Goal: Task Accomplishment & Management: Manage account settings

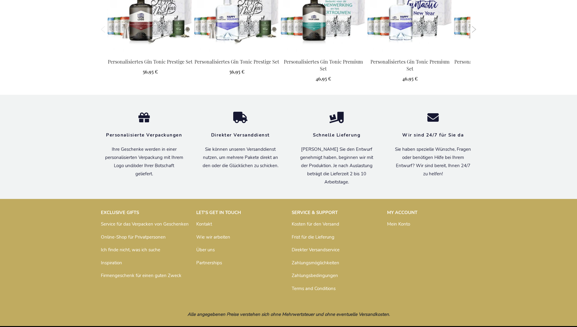
scroll to position [655, 0]
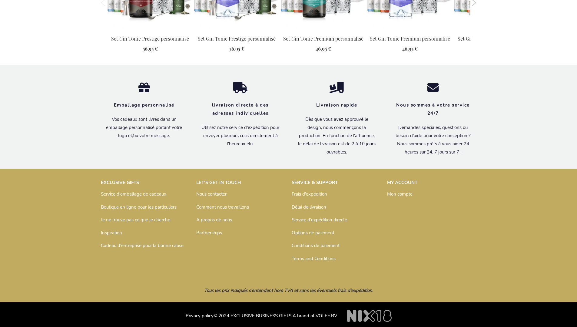
scroll to position [654, 0]
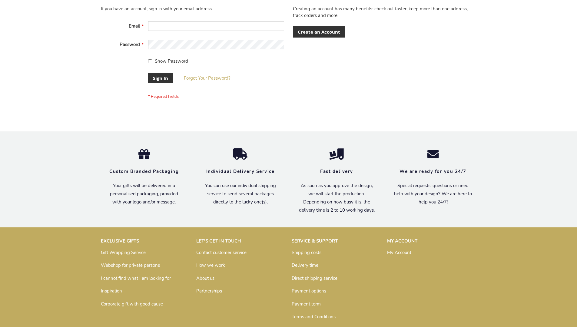
scroll to position [195, 0]
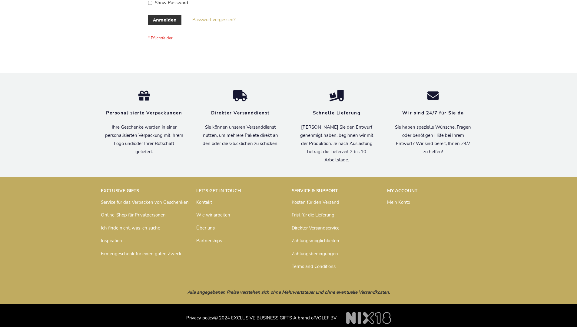
scroll to position [203, 0]
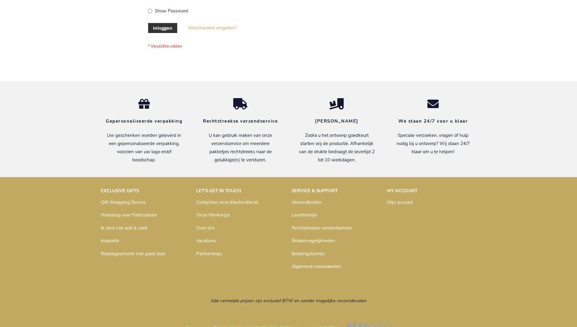
scroll to position [206, 0]
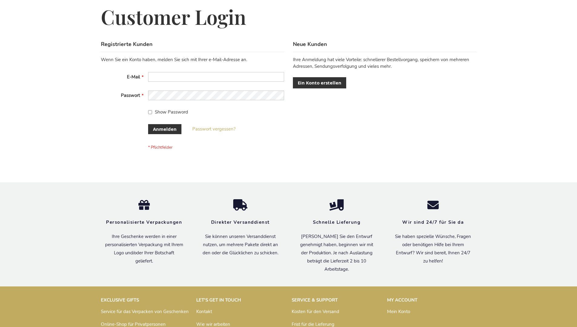
scroll to position [203, 0]
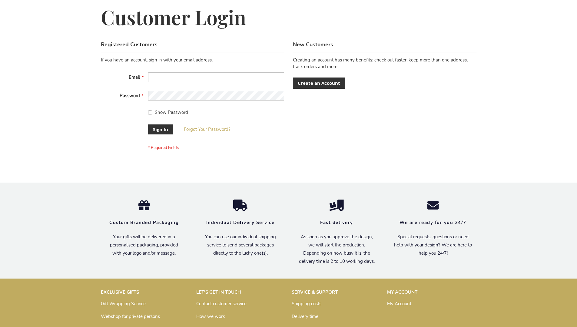
scroll to position [195, 0]
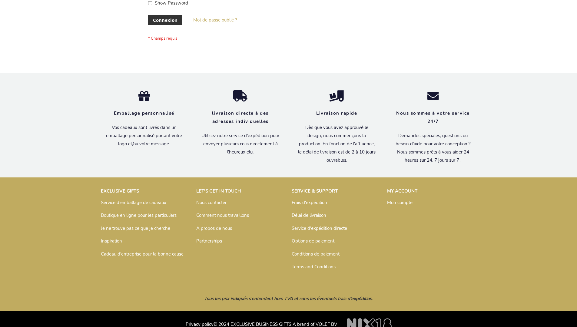
scroll to position [209, 0]
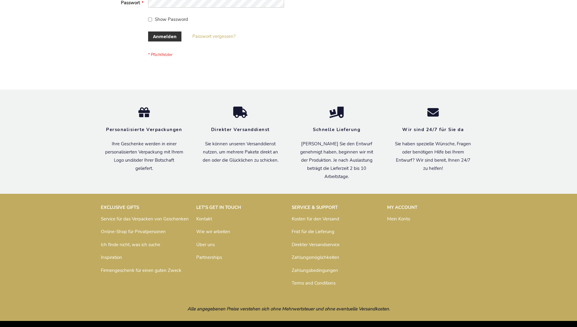
scroll to position [203, 0]
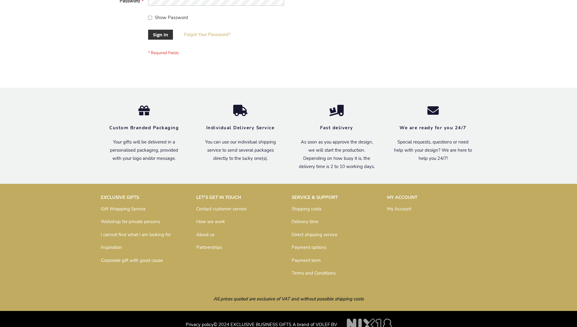
scroll to position [195, 0]
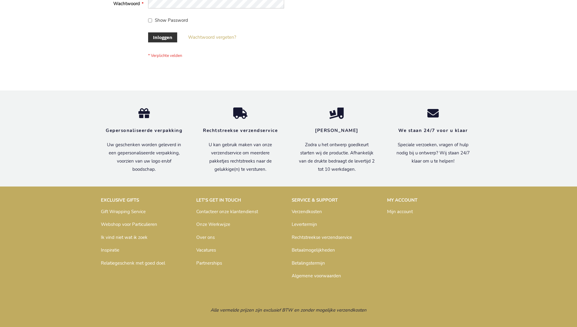
scroll to position [201, 0]
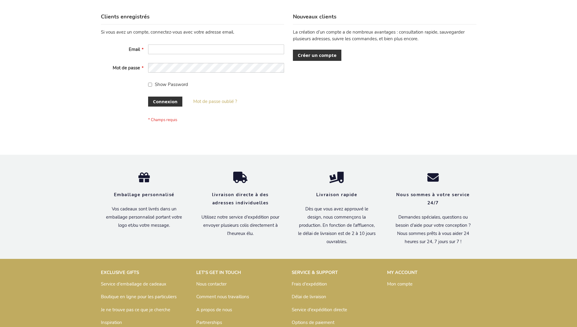
scroll to position [209, 0]
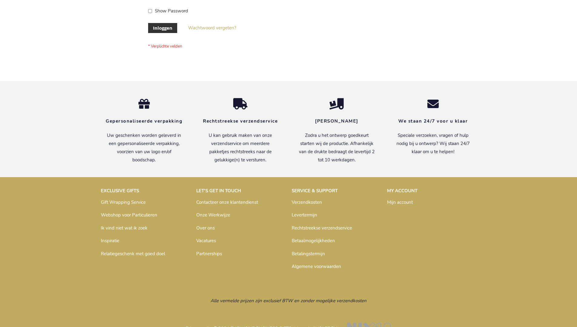
scroll to position [206, 0]
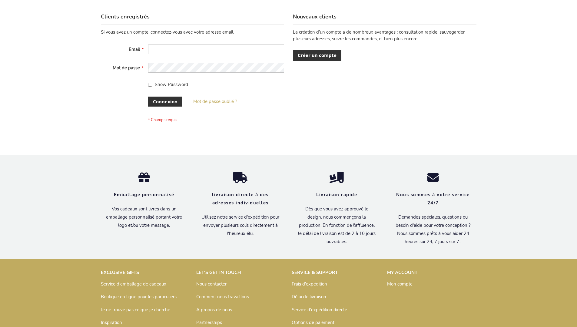
scroll to position [209, 0]
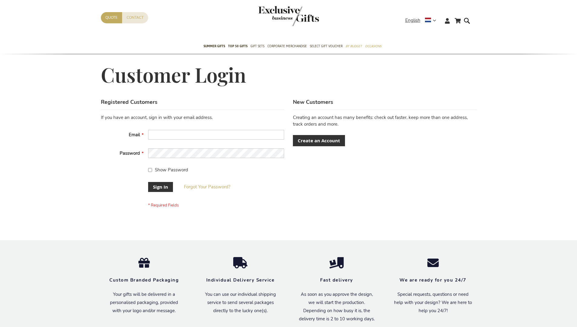
scroll to position [195, 0]
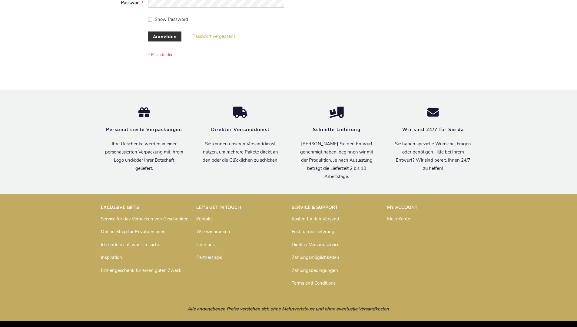
scroll to position [203, 0]
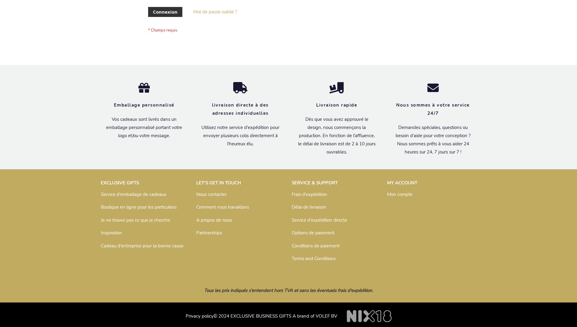
scroll to position [209, 0]
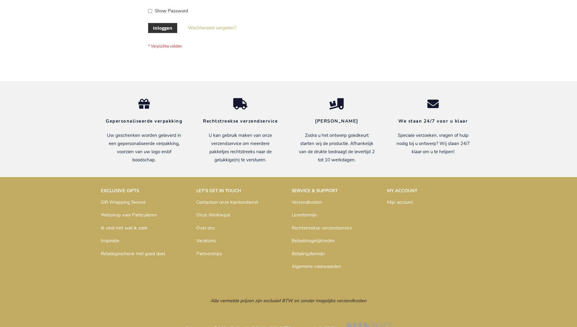
scroll to position [206, 0]
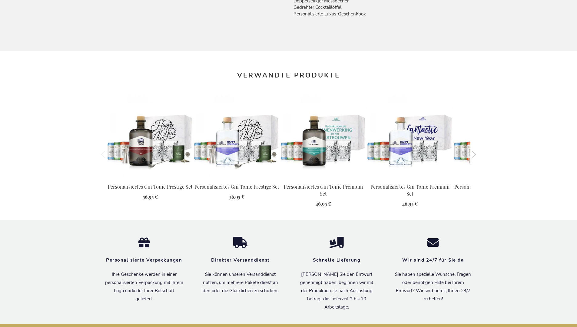
scroll to position [655, 0]
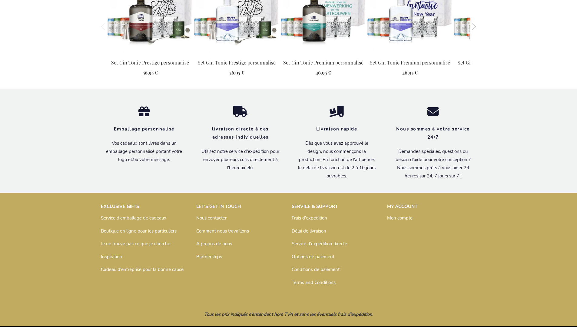
scroll to position [654, 0]
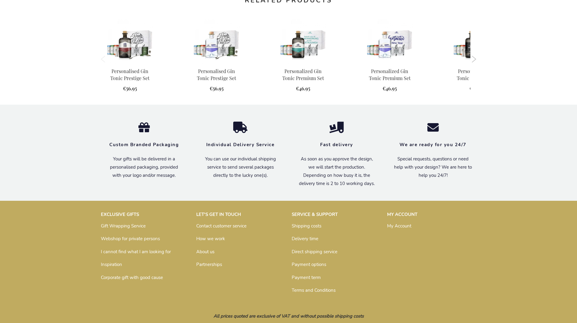
scroll to position [585, 0]
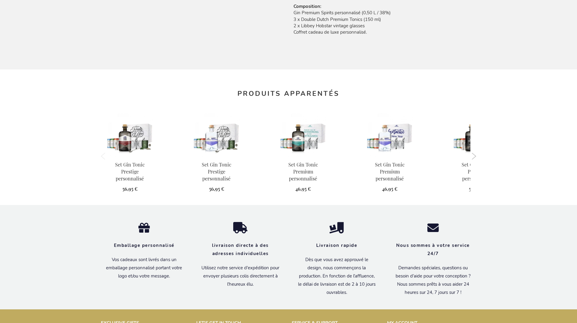
scroll to position [606, 0]
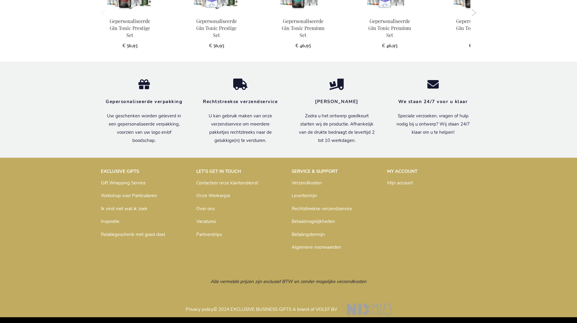
scroll to position [603, 0]
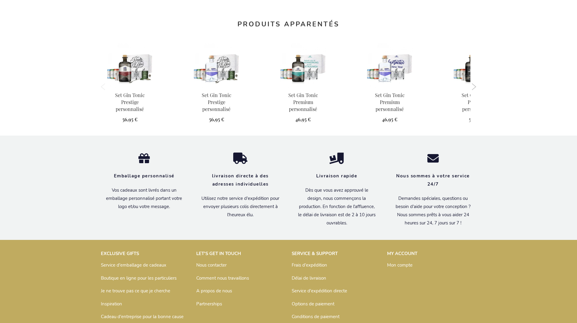
scroll to position [606, 0]
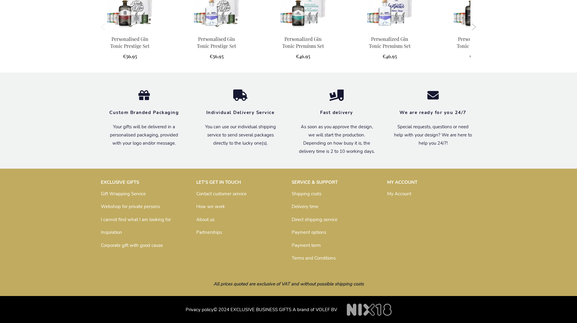
scroll to position [585, 0]
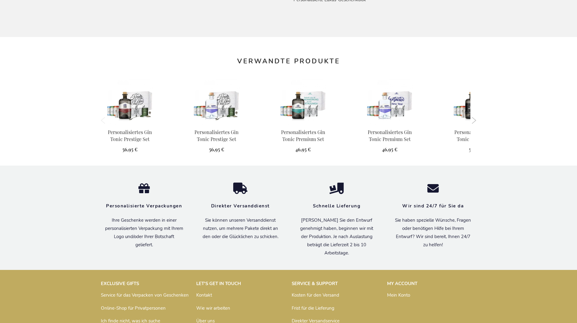
scroll to position [600, 0]
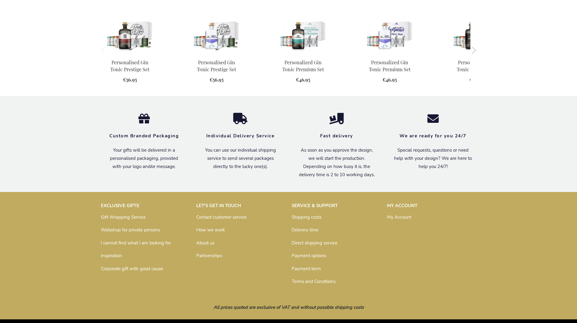
scroll to position [585, 0]
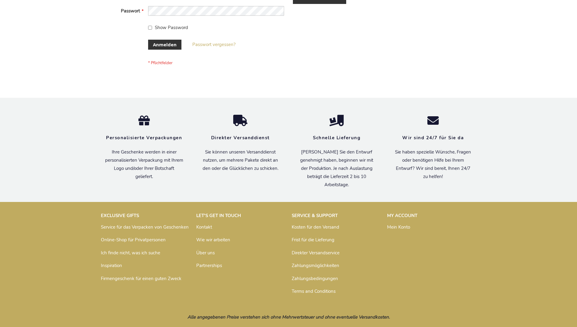
scroll to position [203, 0]
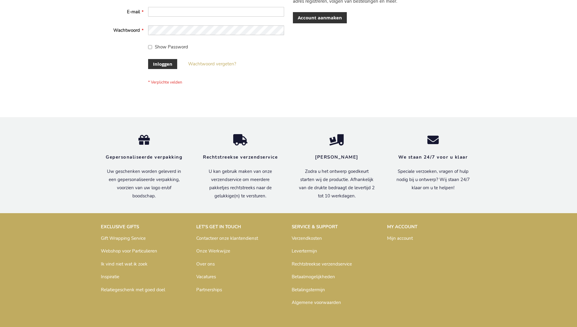
scroll to position [206, 0]
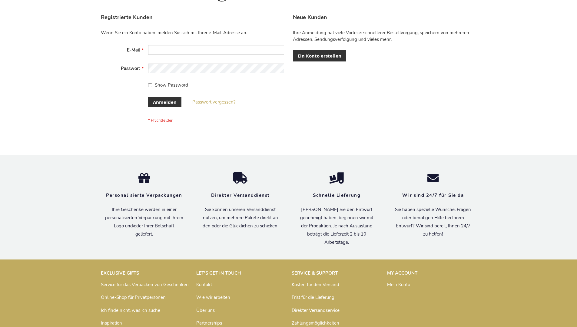
scroll to position [203, 0]
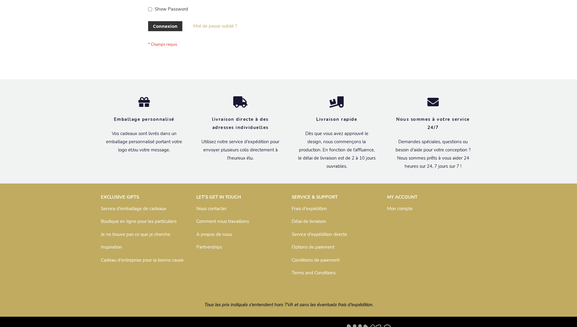
scroll to position [209, 0]
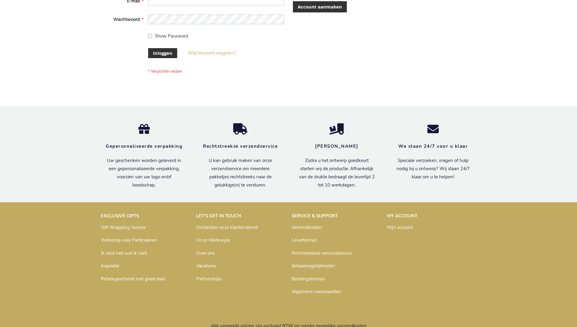
scroll to position [206, 0]
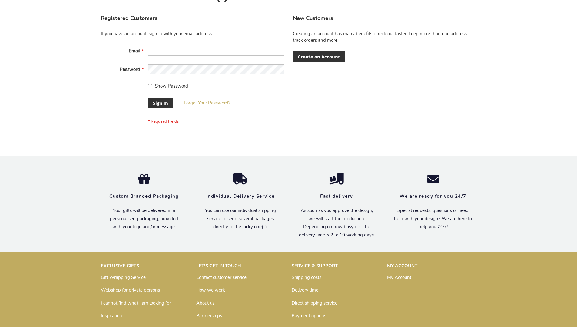
scroll to position [195, 0]
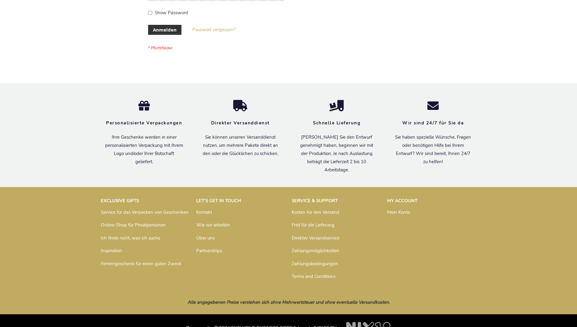
scroll to position [203, 0]
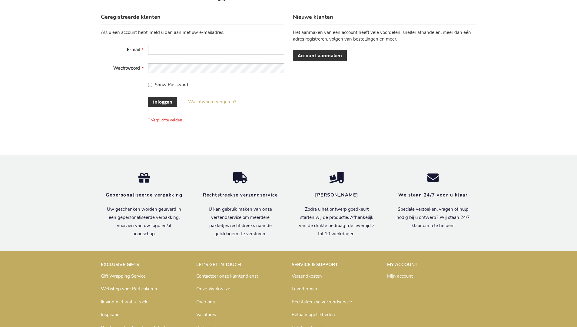
scroll to position [206, 0]
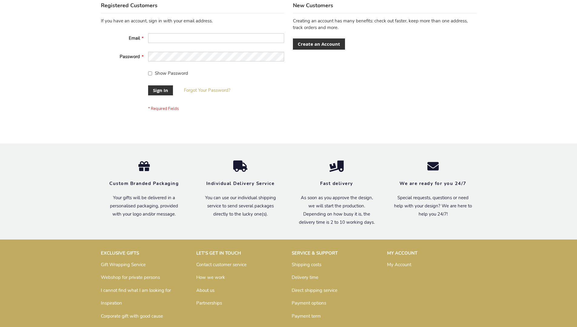
scroll to position [195, 0]
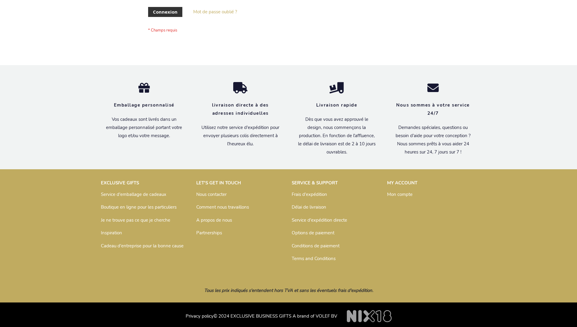
scroll to position [209, 0]
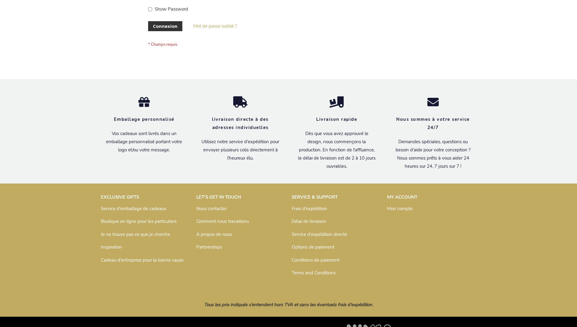
scroll to position [209, 0]
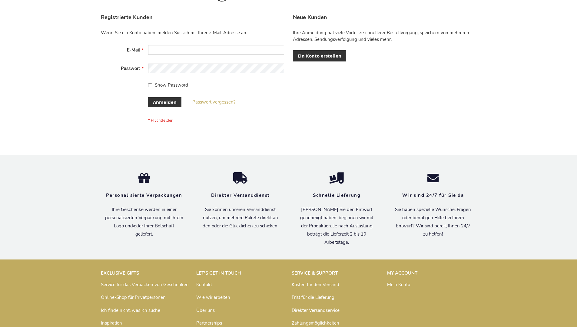
scroll to position [203, 0]
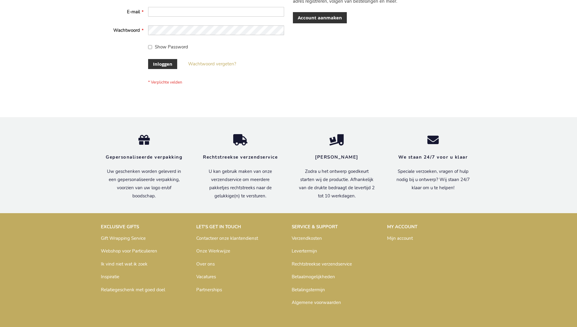
scroll to position [206, 0]
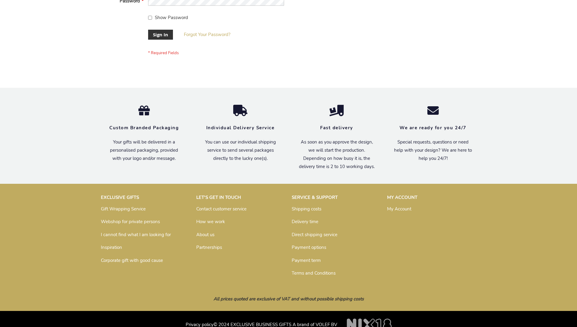
scroll to position [195, 0]
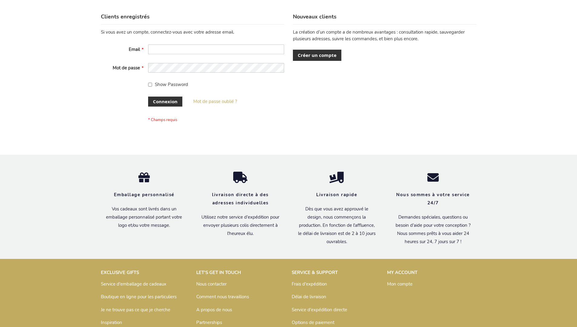
scroll to position [209, 0]
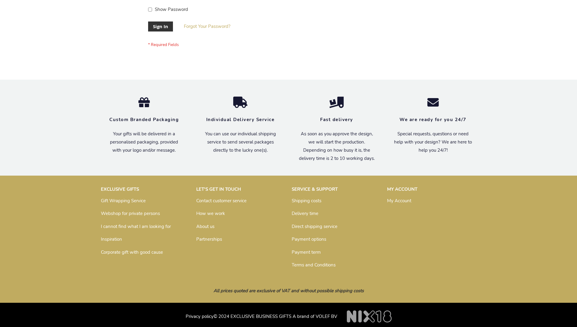
scroll to position [195, 0]
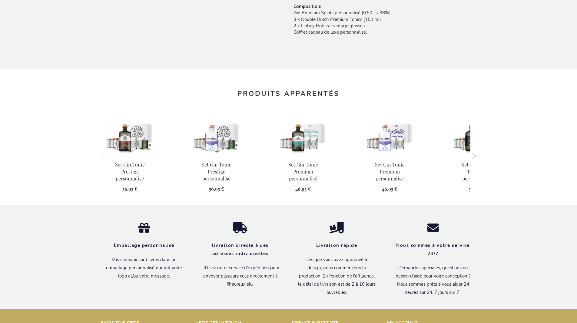
scroll to position [606, 0]
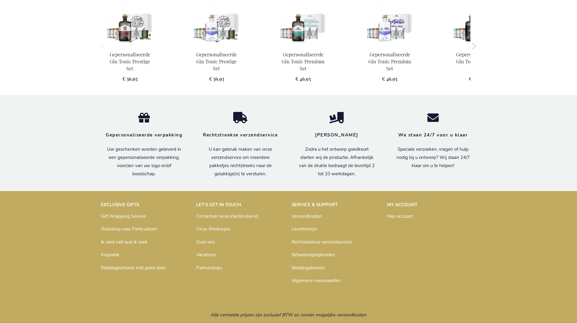
scroll to position [603, 0]
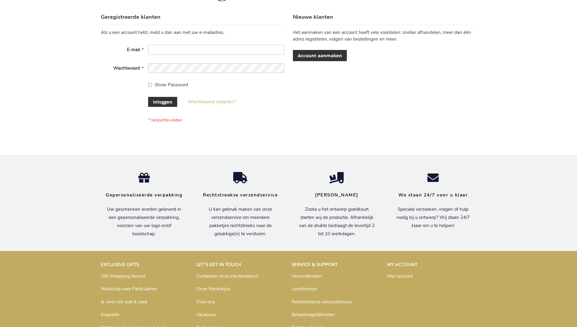
scroll to position [206, 0]
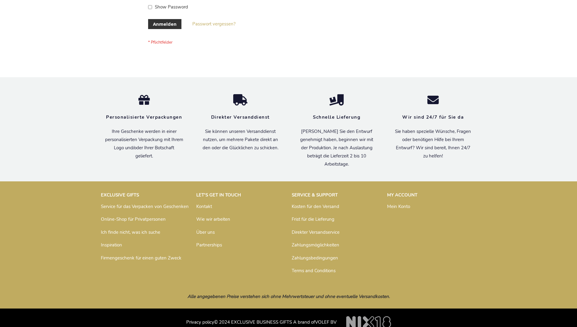
scroll to position [203, 0]
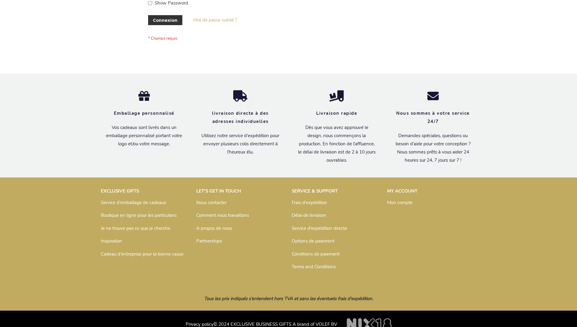
scroll to position [209, 0]
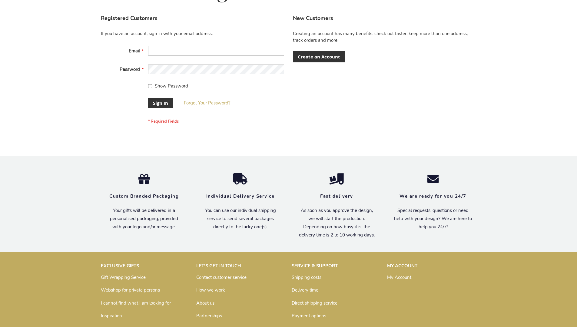
scroll to position [195, 0]
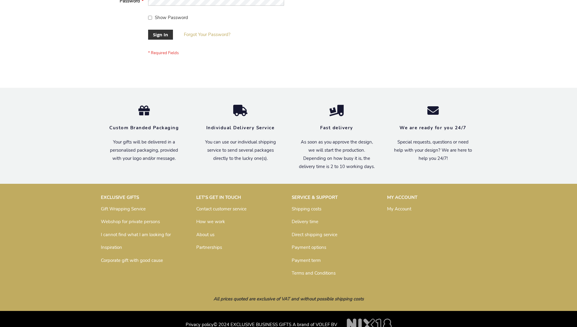
scroll to position [195, 0]
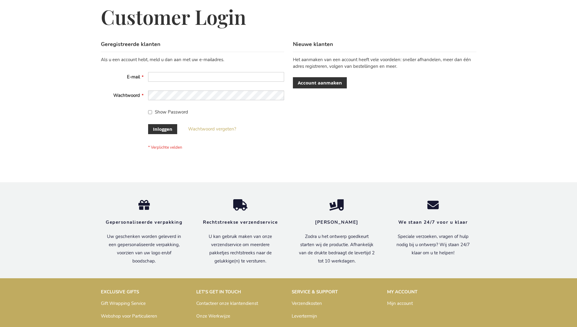
scroll to position [206, 0]
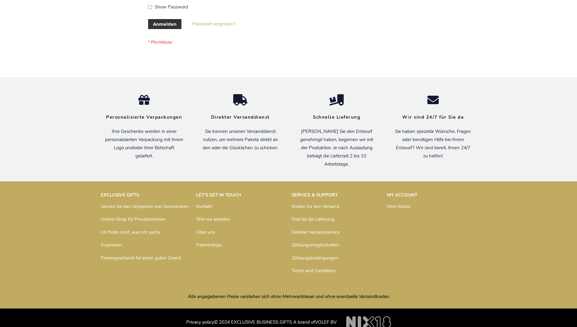
scroll to position [203, 0]
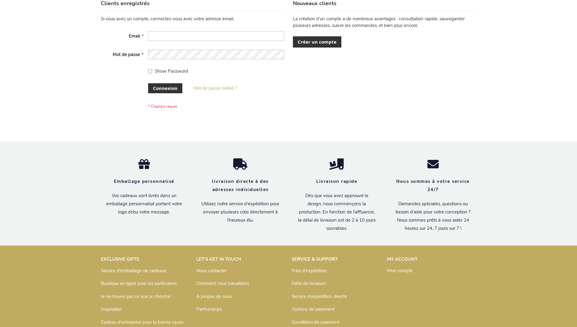
scroll to position [209, 0]
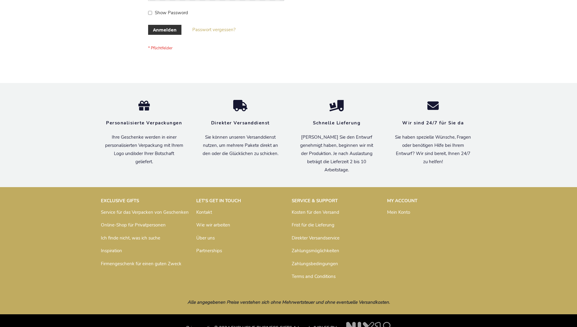
scroll to position [203, 0]
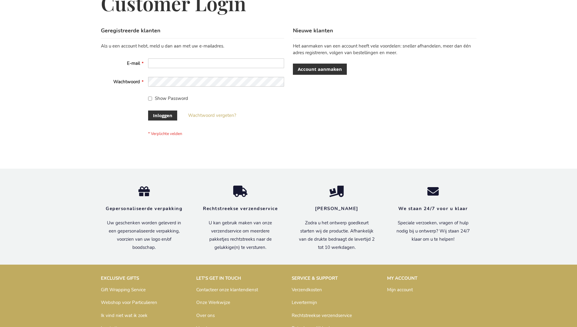
scroll to position [206, 0]
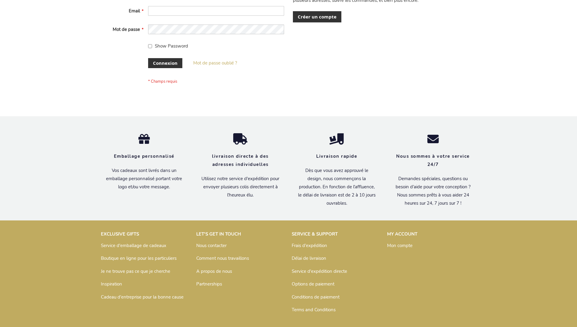
scroll to position [209, 0]
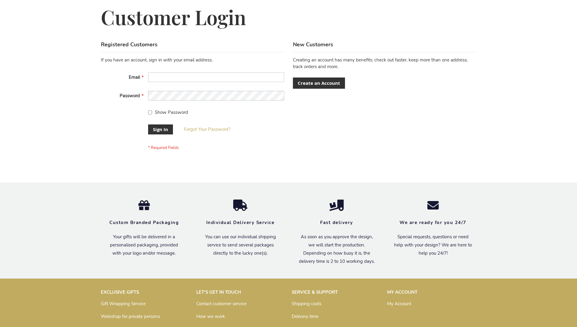
scroll to position [195, 0]
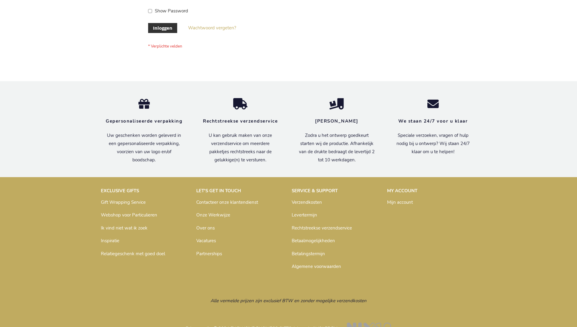
scroll to position [206, 0]
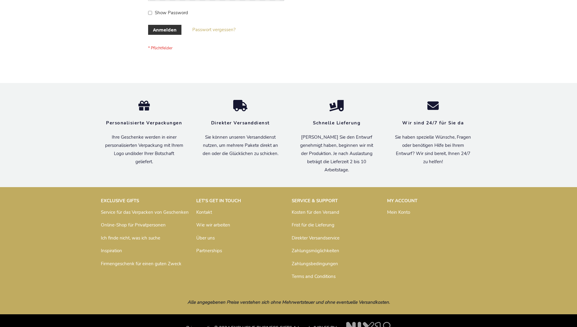
scroll to position [203, 0]
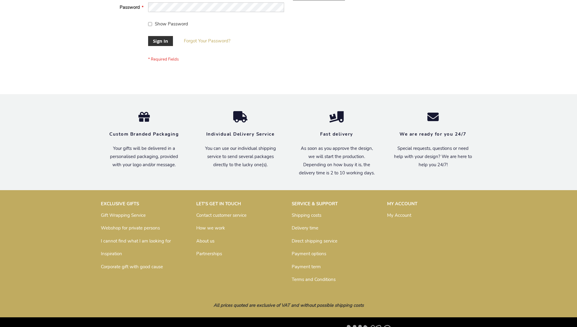
scroll to position [195, 0]
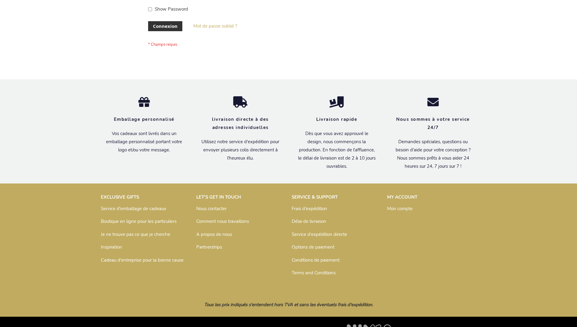
scroll to position [209, 0]
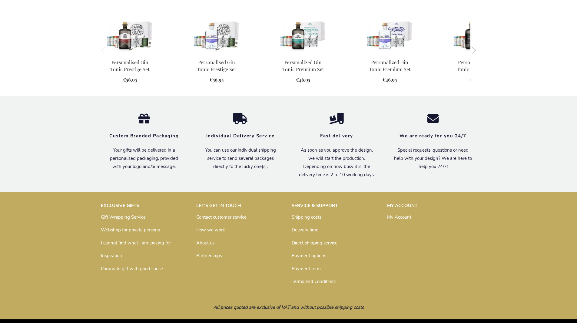
scroll to position [585, 0]
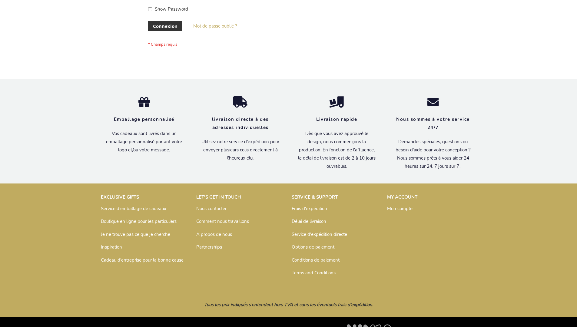
scroll to position [209, 0]
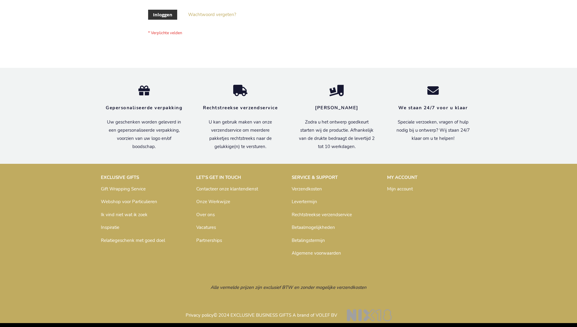
scroll to position [206, 0]
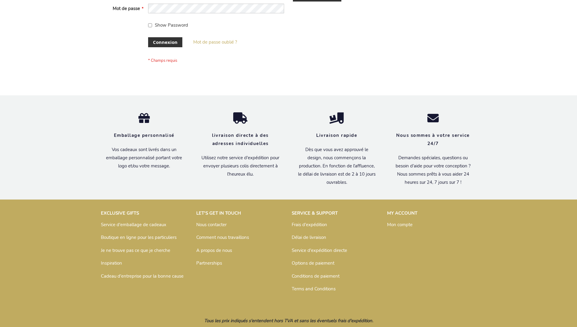
scroll to position [209, 0]
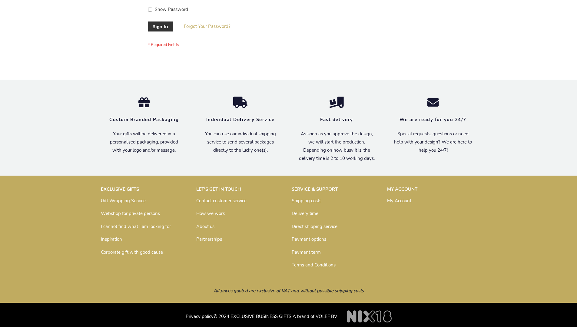
scroll to position [195, 0]
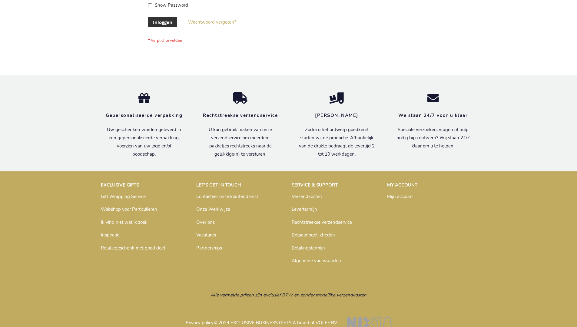
scroll to position [206, 0]
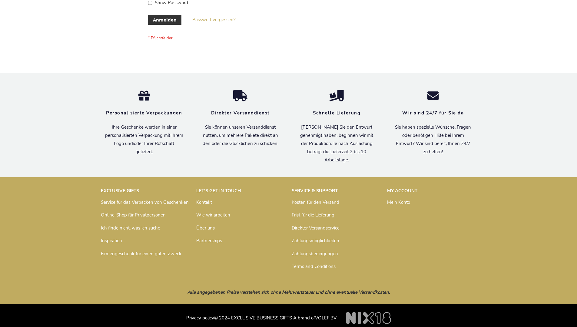
scroll to position [203, 0]
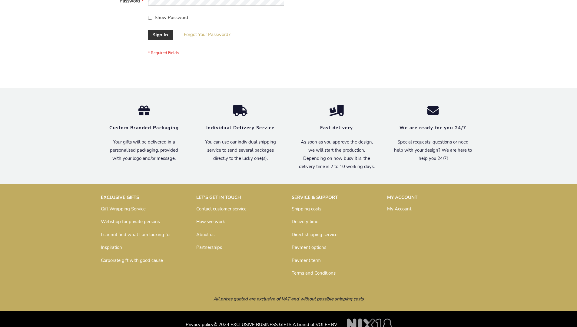
scroll to position [195, 0]
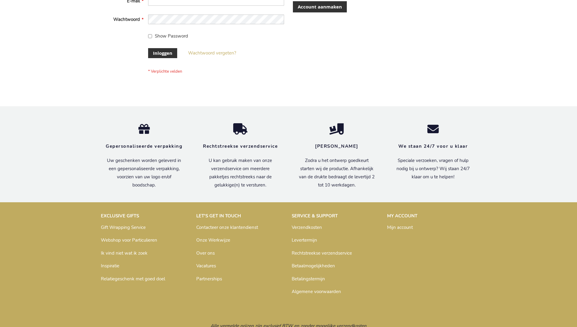
scroll to position [206, 0]
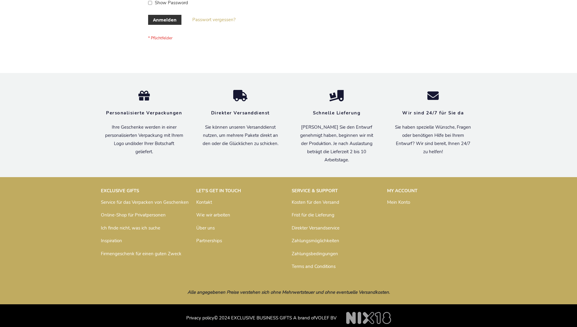
scroll to position [203, 0]
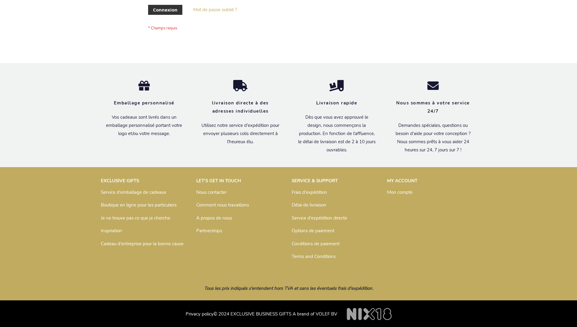
scroll to position [209, 0]
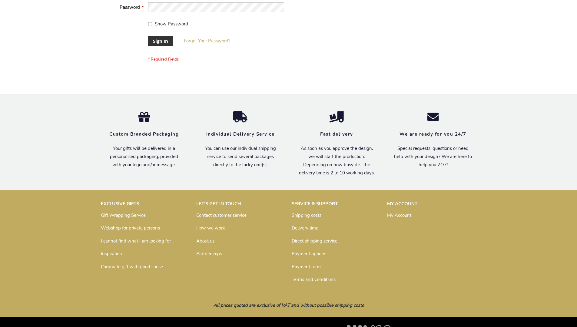
scroll to position [195, 0]
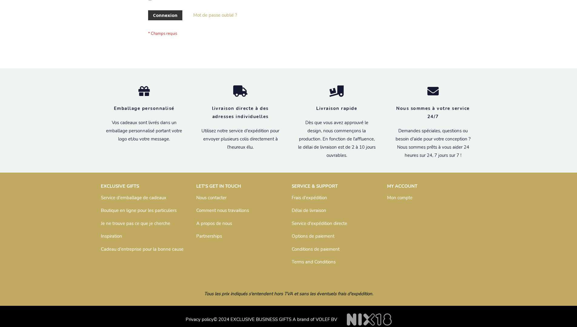
scroll to position [209, 0]
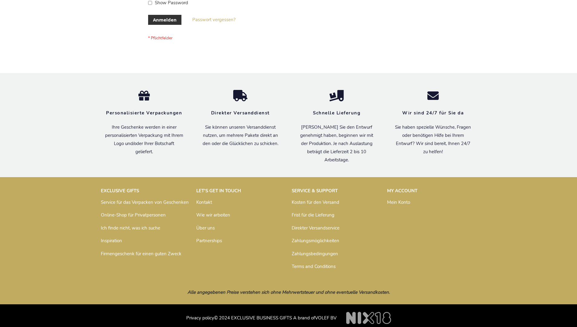
scroll to position [203, 0]
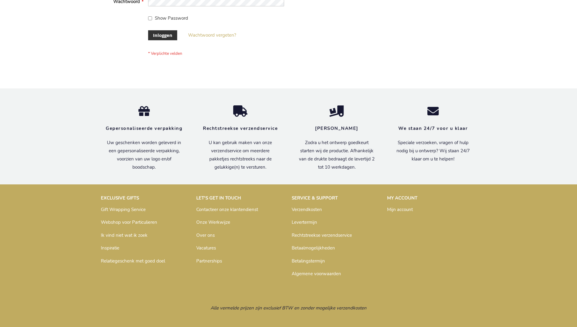
scroll to position [206, 0]
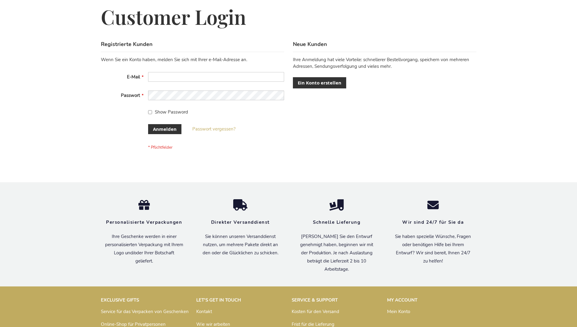
scroll to position [203, 0]
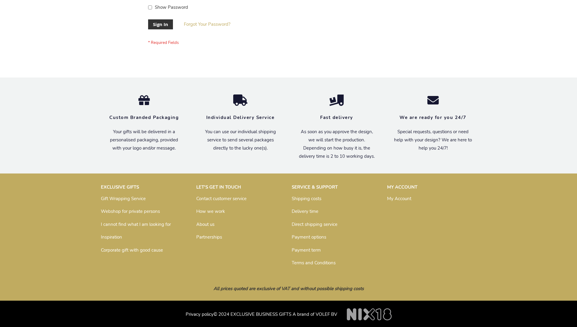
scroll to position [195, 0]
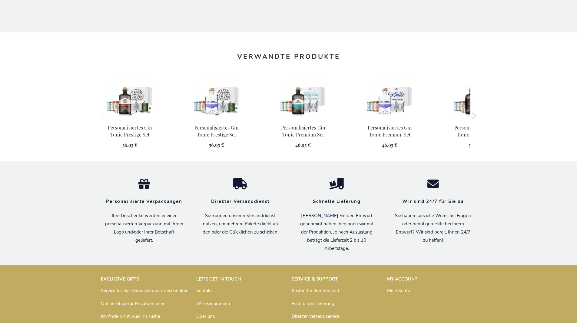
scroll to position [600, 0]
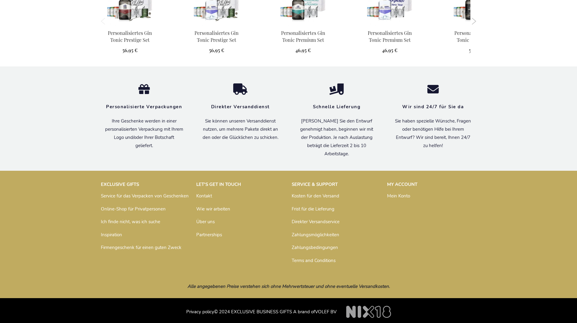
scroll to position [600, 0]
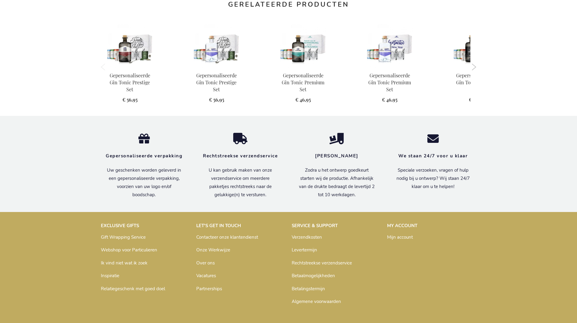
scroll to position [603, 0]
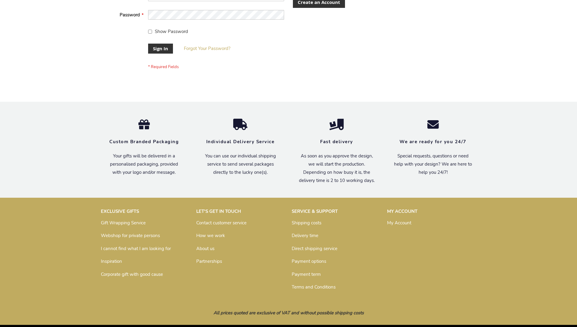
scroll to position [195, 0]
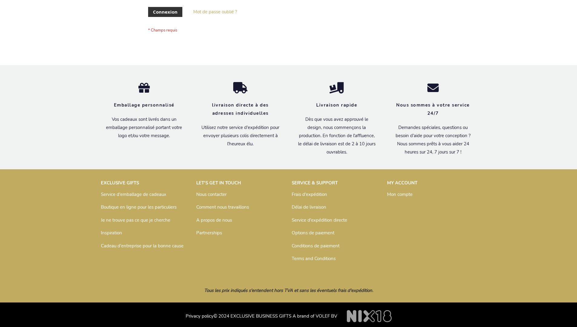
scroll to position [209, 0]
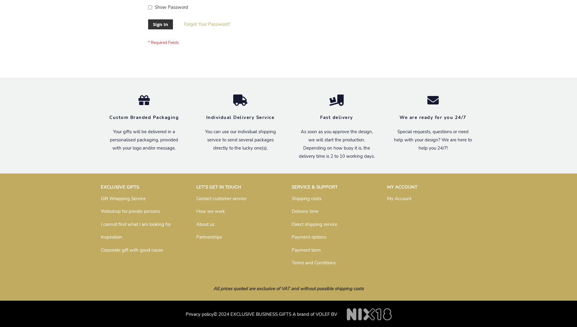
scroll to position [195, 0]
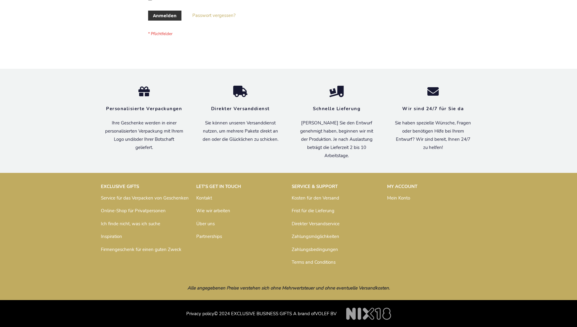
scroll to position [203, 0]
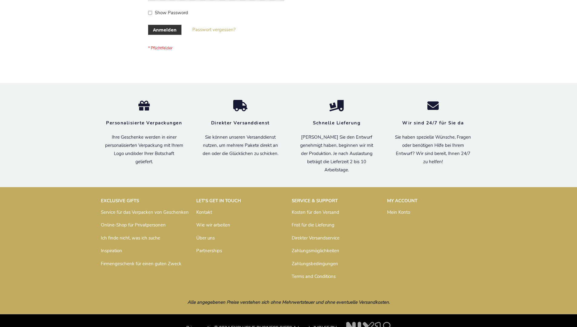
scroll to position [203, 0]
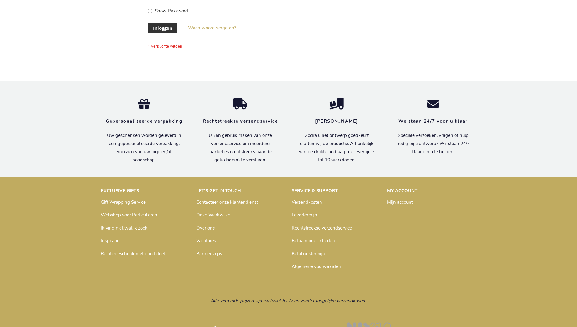
scroll to position [206, 0]
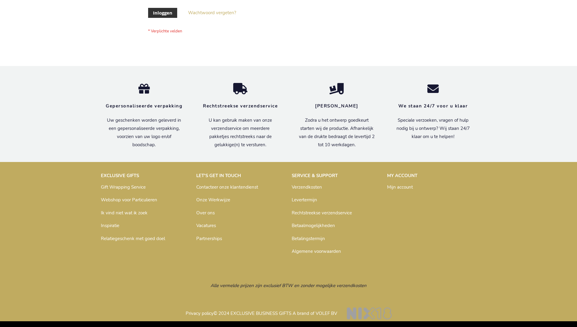
scroll to position [206, 0]
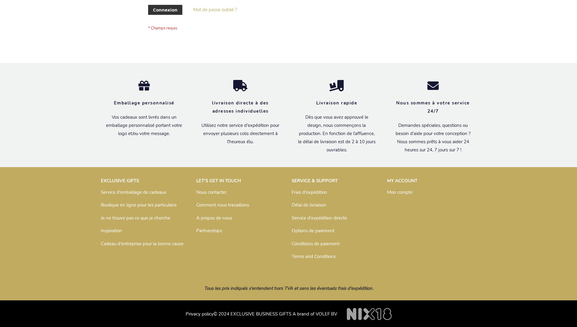
scroll to position [209, 0]
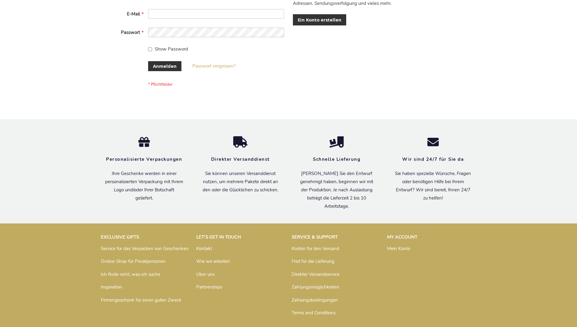
scroll to position [198, 0]
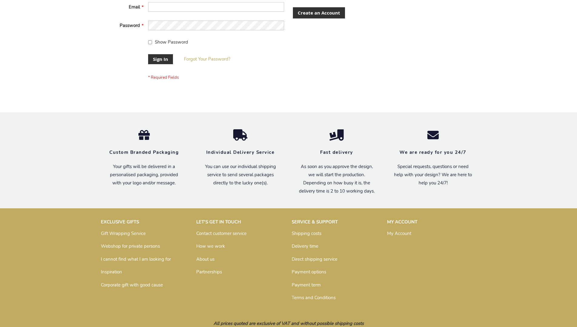
scroll to position [190, 0]
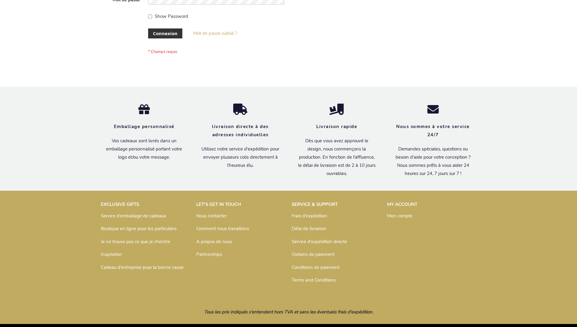
scroll to position [209, 0]
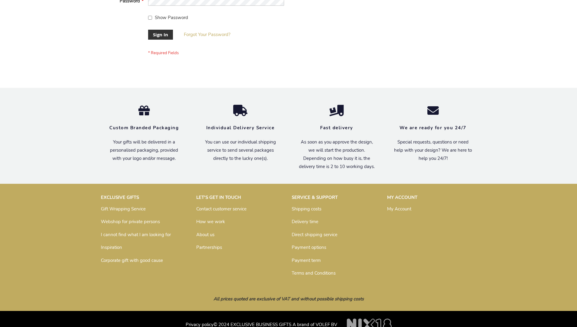
scroll to position [195, 0]
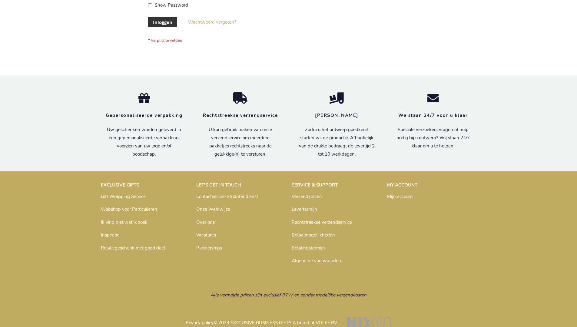
scroll to position [206, 0]
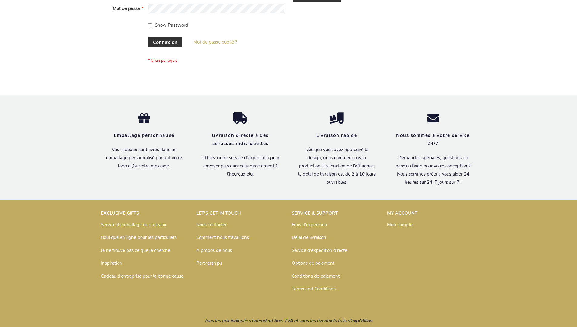
scroll to position [209, 0]
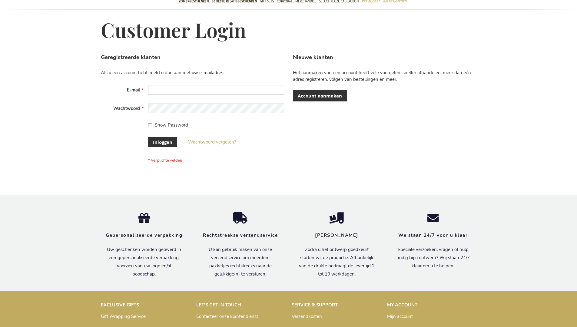
scroll to position [206, 0]
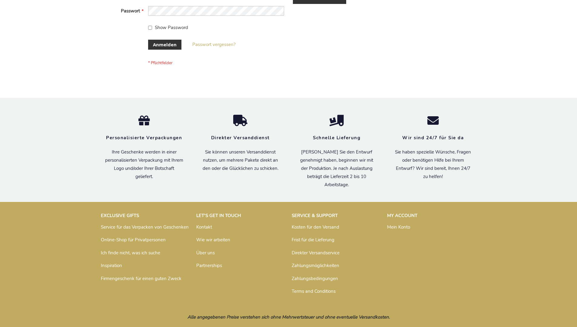
scroll to position [203, 0]
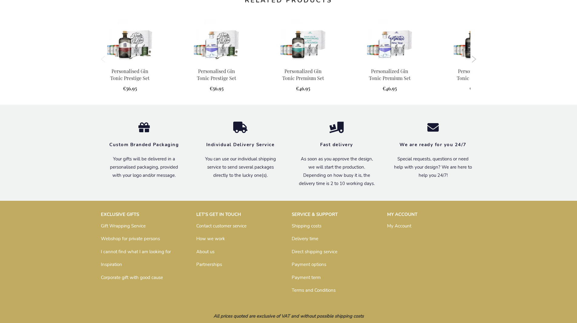
scroll to position [585, 0]
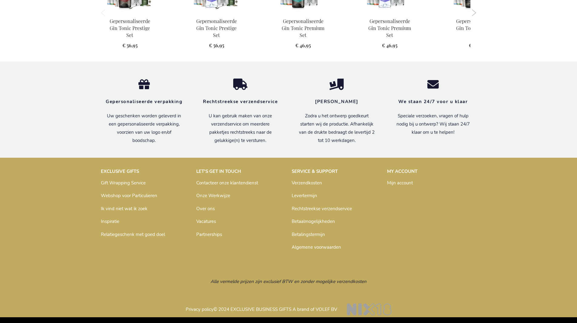
scroll to position [603, 0]
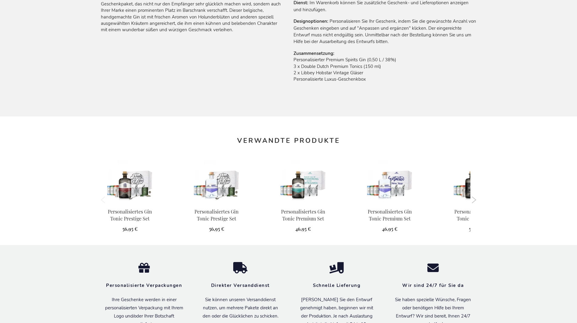
scroll to position [600, 0]
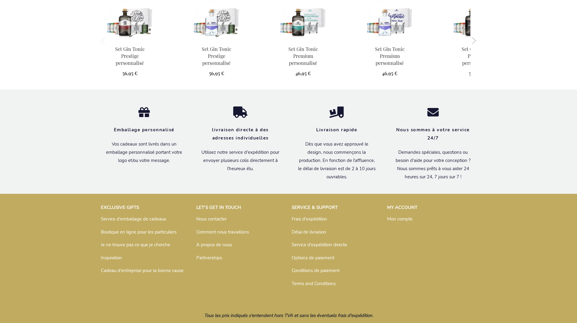
scroll to position [606, 0]
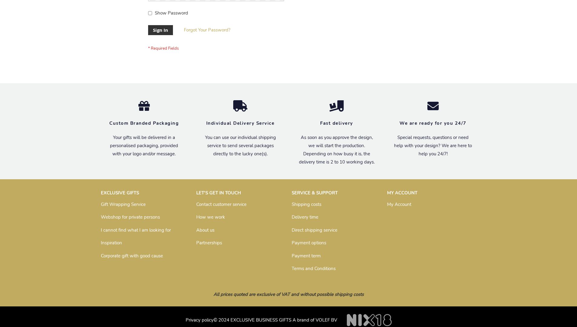
scroll to position [195, 0]
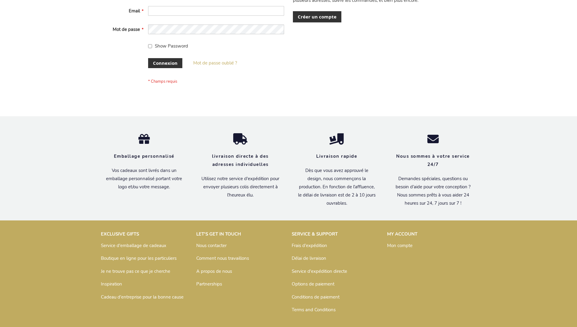
scroll to position [209, 0]
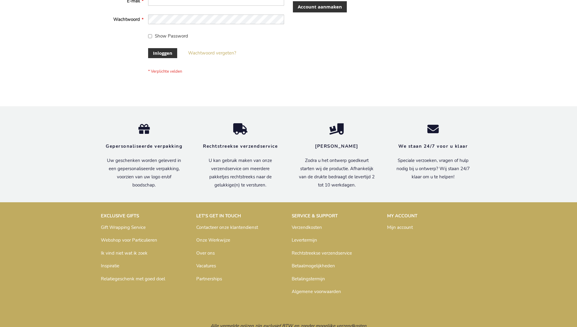
scroll to position [206, 0]
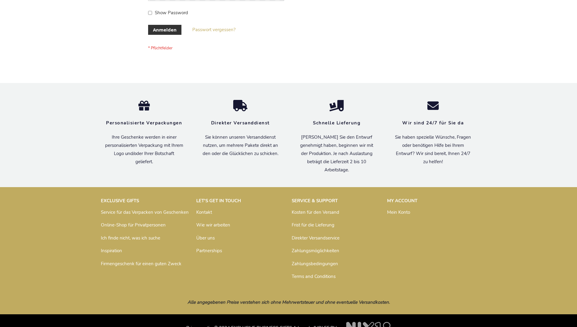
scroll to position [203, 0]
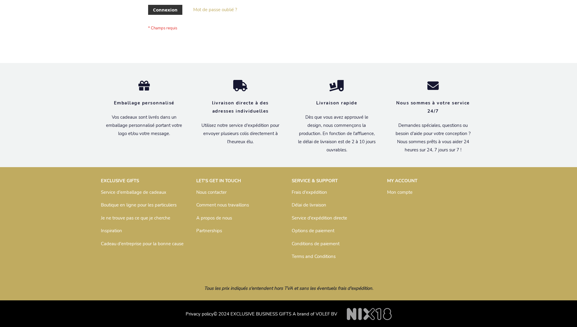
scroll to position [209, 0]
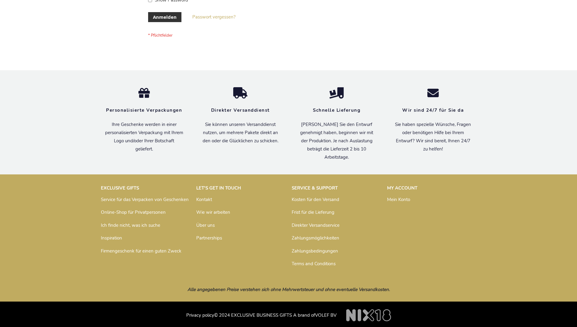
scroll to position [203, 0]
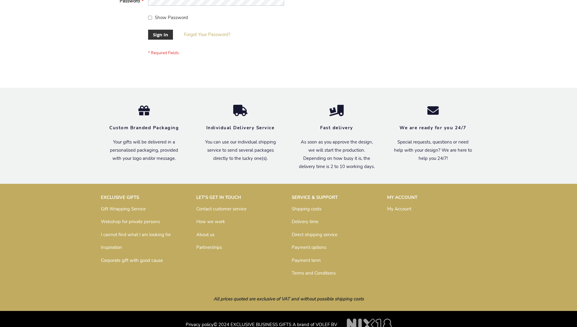
scroll to position [195, 0]
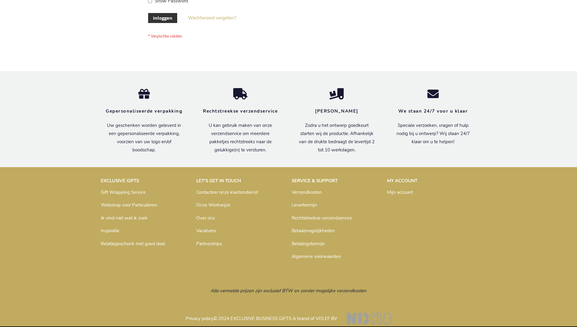
scroll to position [206, 0]
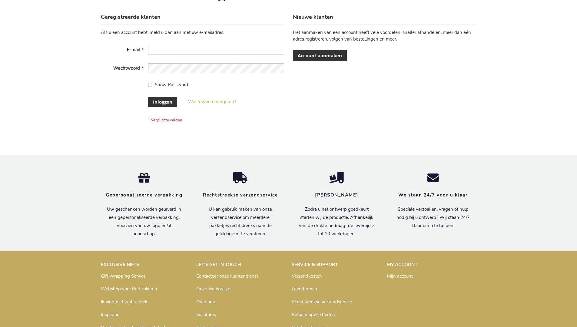
scroll to position [206, 0]
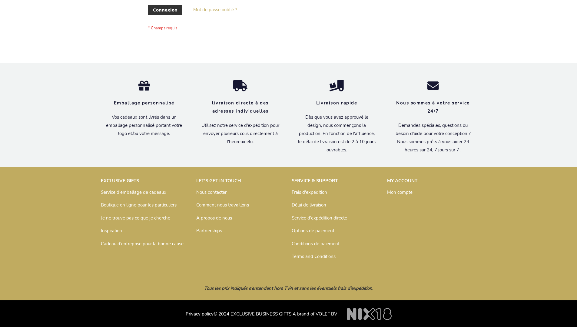
scroll to position [209, 0]
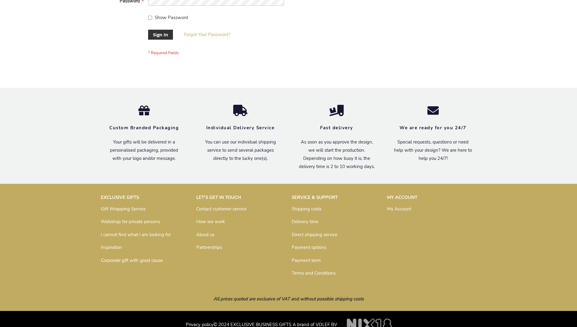
scroll to position [195, 0]
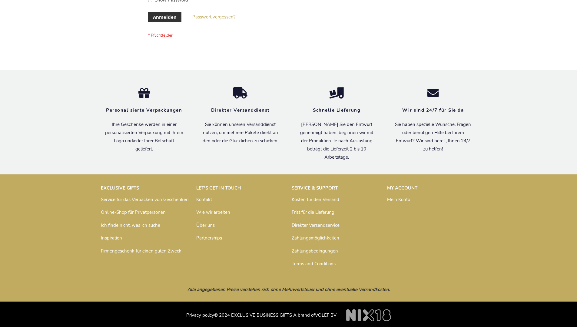
scroll to position [203, 0]
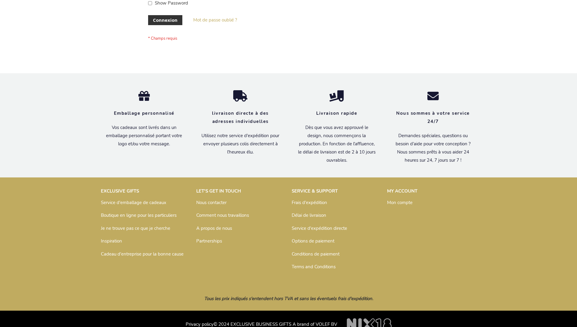
scroll to position [209, 0]
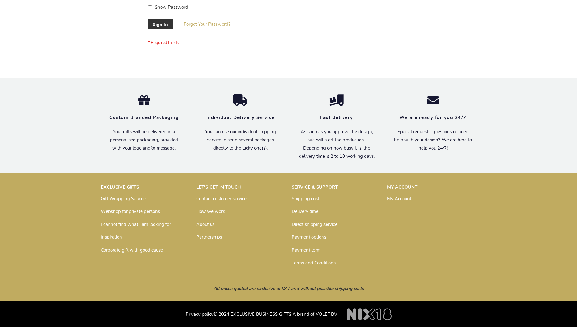
scroll to position [195, 0]
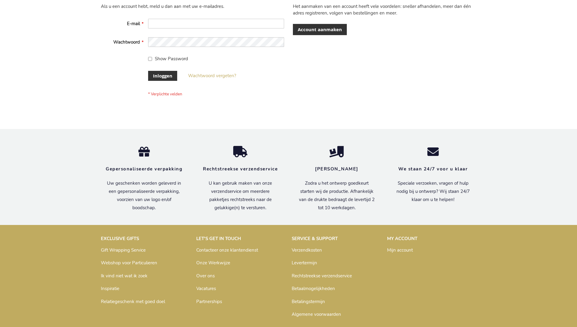
scroll to position [206, 0]
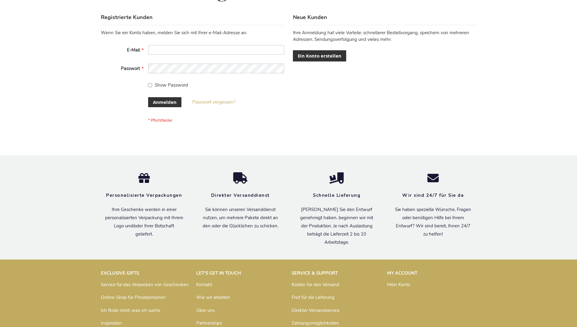
scroll to position [203, 0]
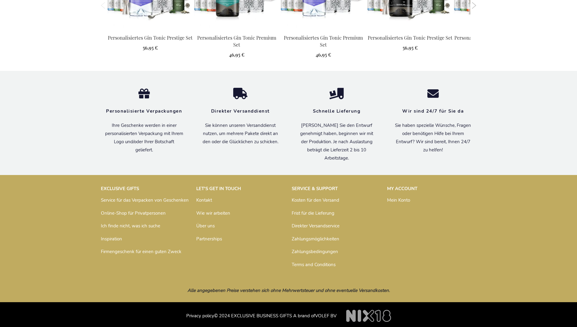
scroll to position [655, 0]
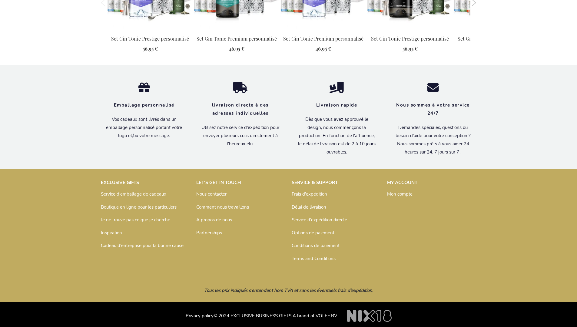
scroll to position [654, 0]
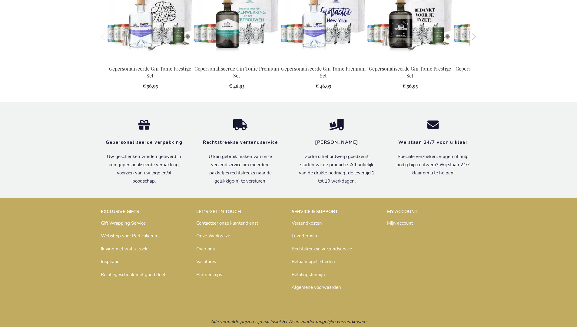
scroll to position [651, 0]
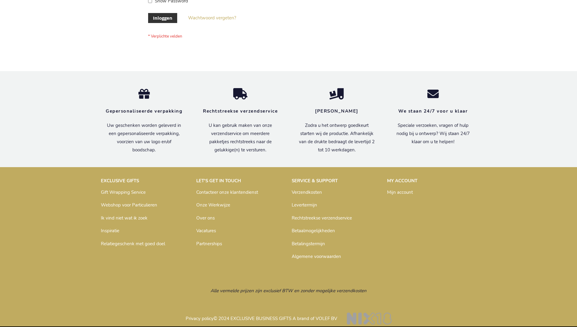
scroll to position [206, 0]
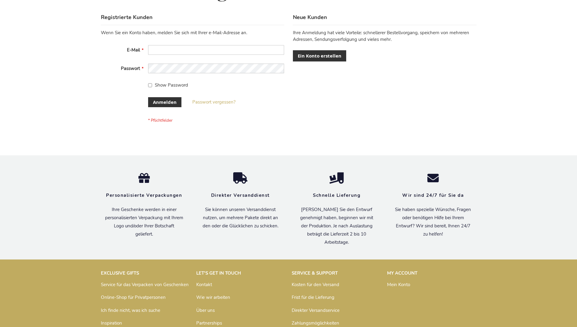
scroll to position [203, 0]
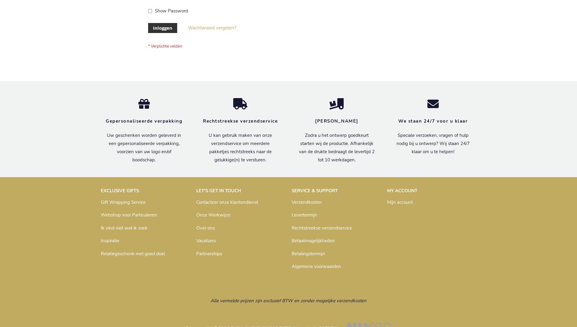
scroll to position [206, 0]
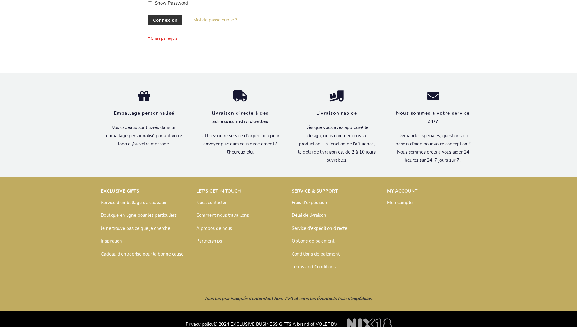
scroll to position [209, 0]
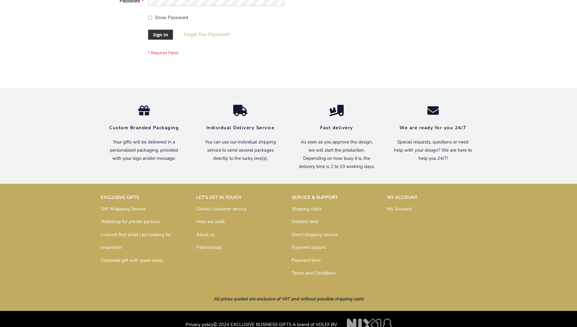
scroll to position [195, 0]
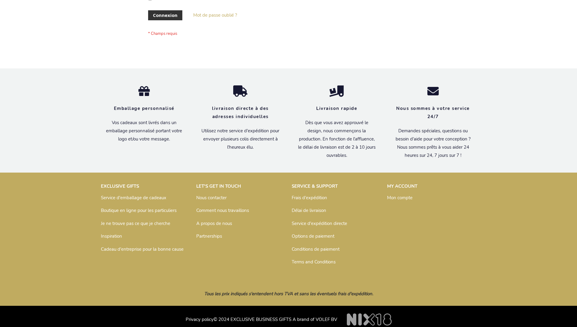
scroll to position [209, 0]
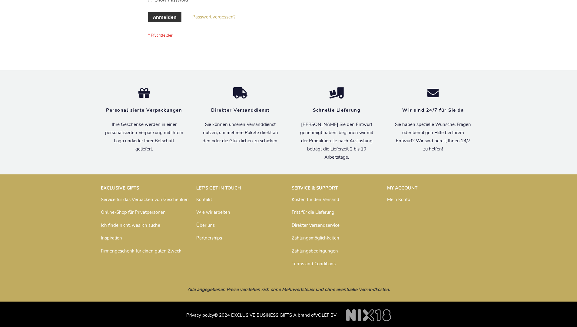
scroll to position [203, 0]
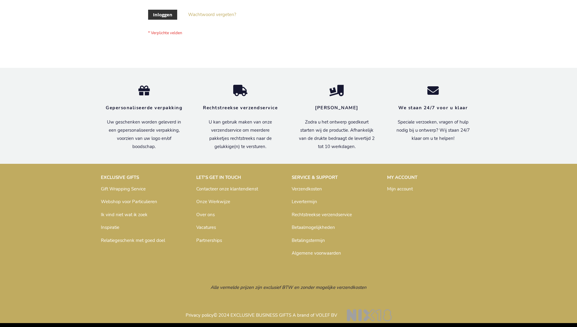
scroll to position [206, 0]
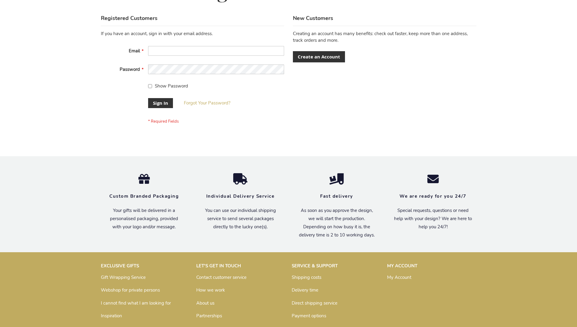
scroll to position [195, 0]
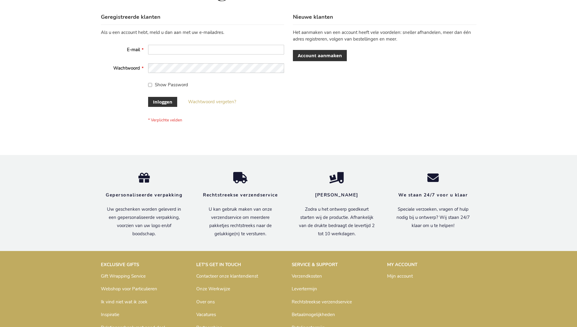
scroll to position [206, 0]
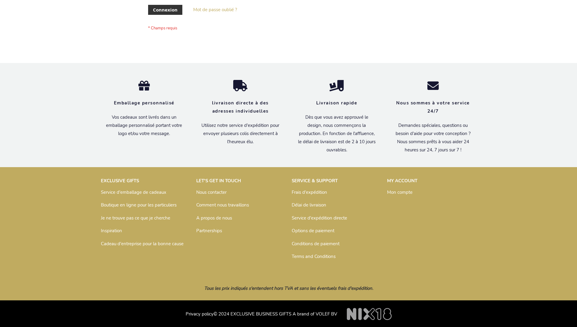
scroll to position [209, 0]
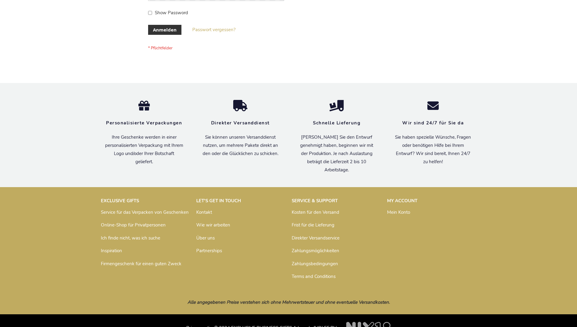
scroll to position [203, 0]
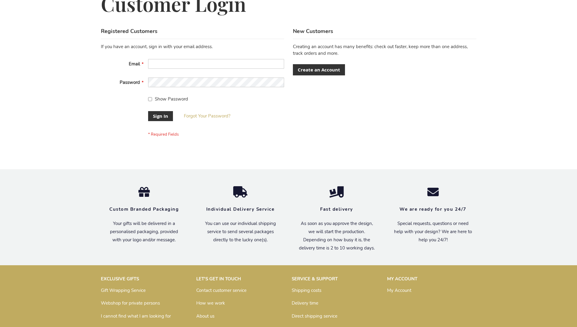
scroll to position [195, 0]
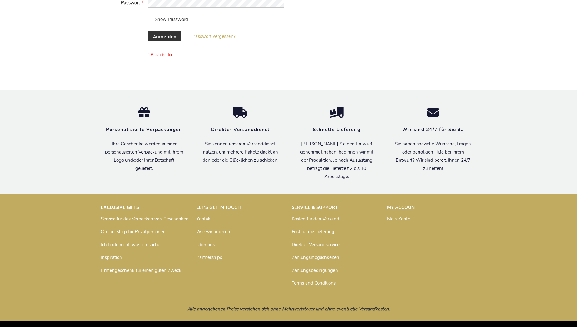
scroll to position [203, 0]
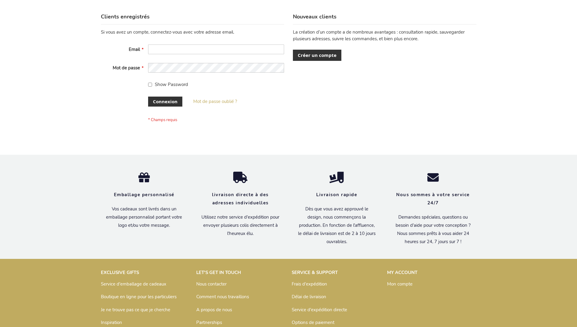
scroll to position [209, 0]
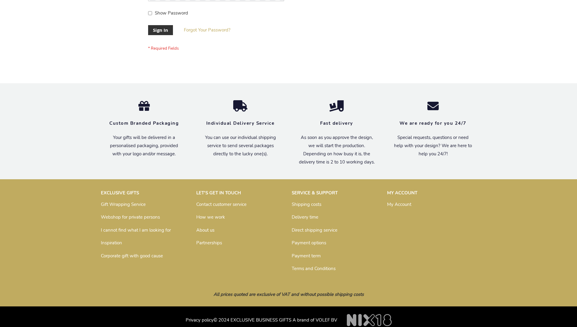
scroll to position [195, 0]
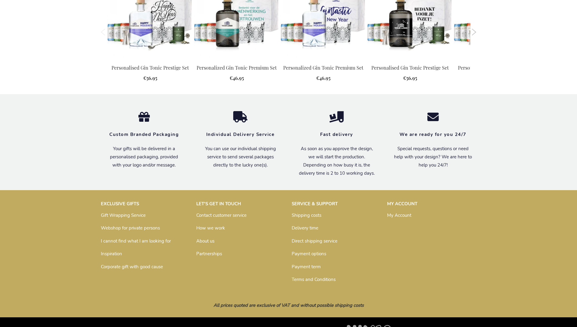
scroll to position [634, 0]
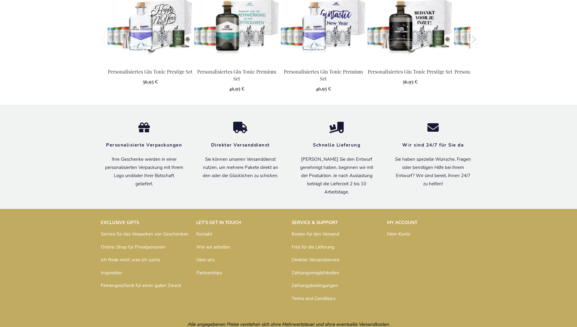
scroll to position [655, 0]
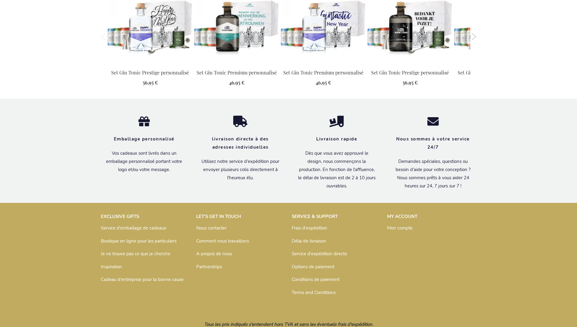
scroll to position [654, 0]
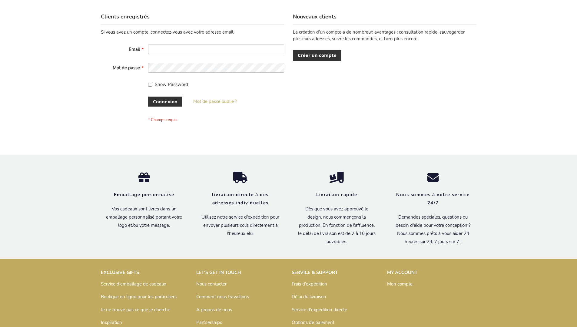
scroll to position [209, 0]
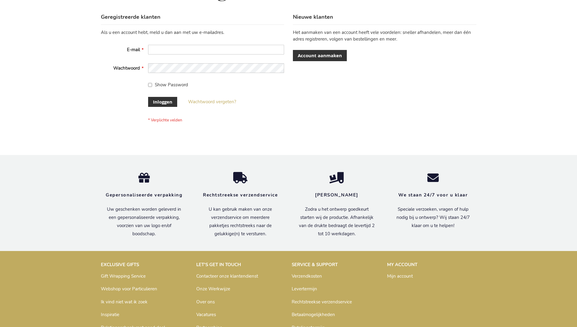
scroll to position [206, 0]
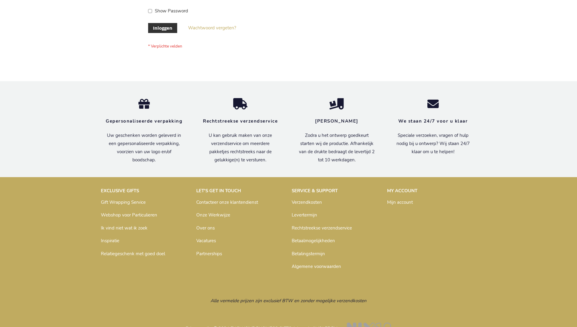
scroll to position [206, 0]
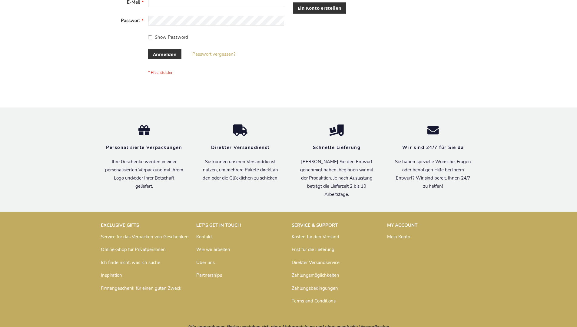
scroll to position [203, 0]
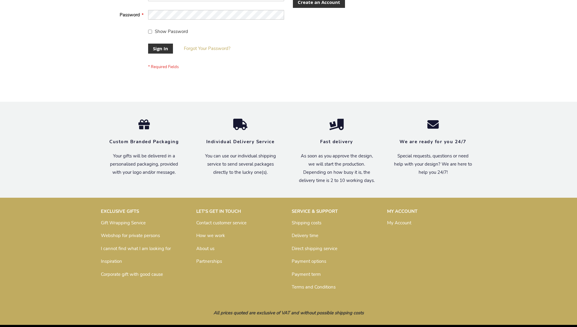
scroll to position [195, 0]
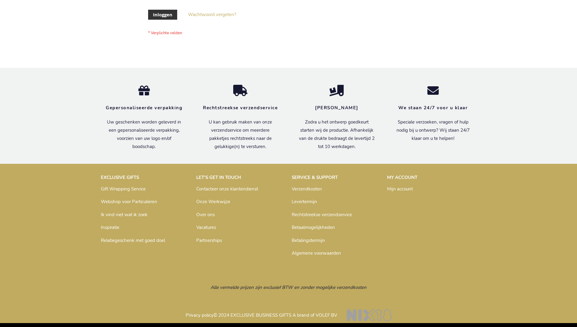
scroll to position [206, 0]
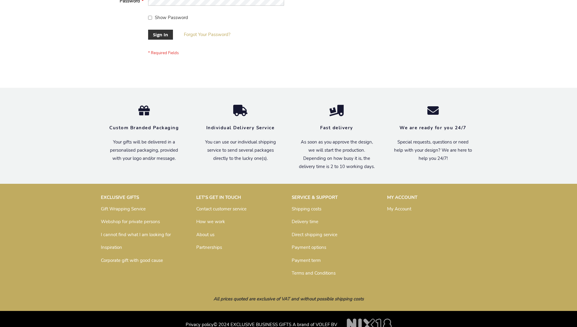
scroll to position [195, 0]
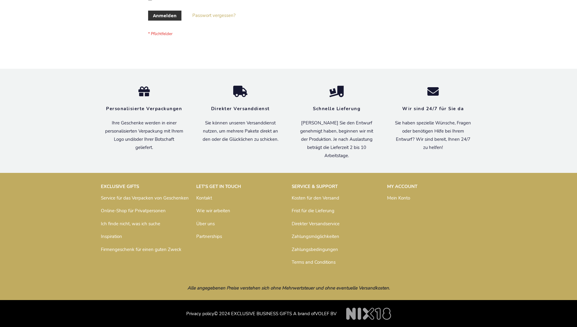
scroll to position [203, 0]
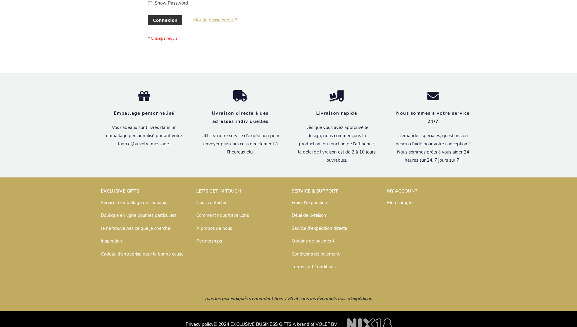
scroll to position [209, 0]
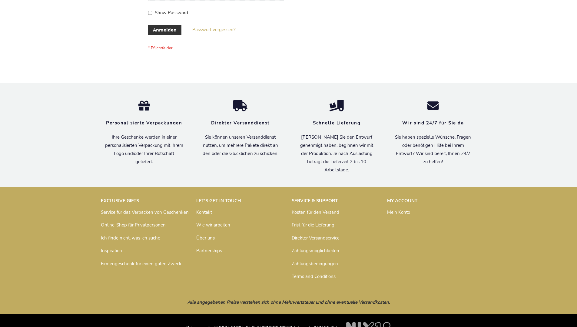
scroll to position [203, 0]
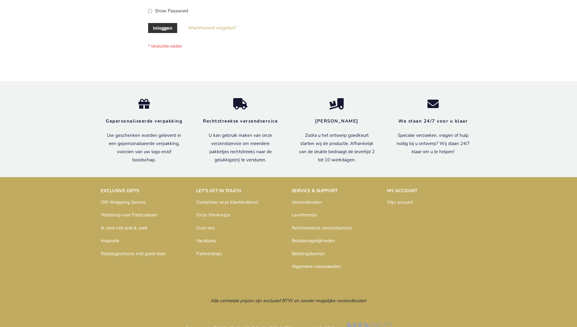
scroll to position [206, 0]
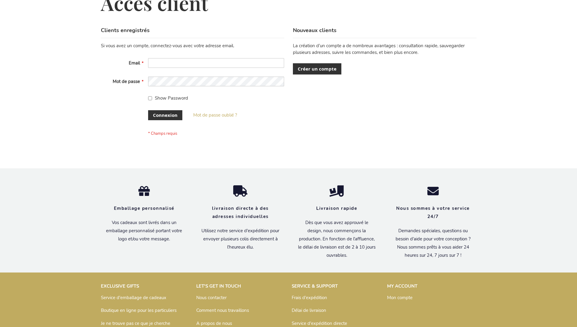
scroll to position [209, 0]
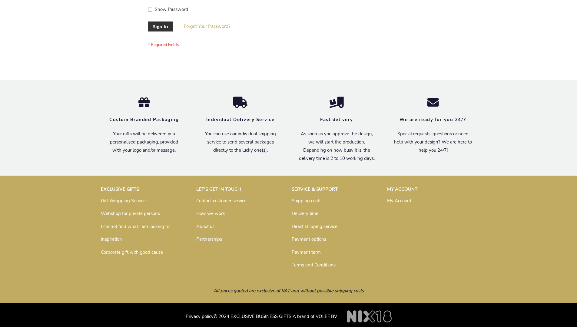
scroll to position [195, 0]
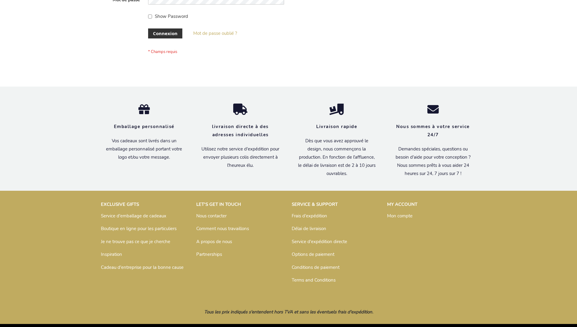
scroll to position [209, 0]
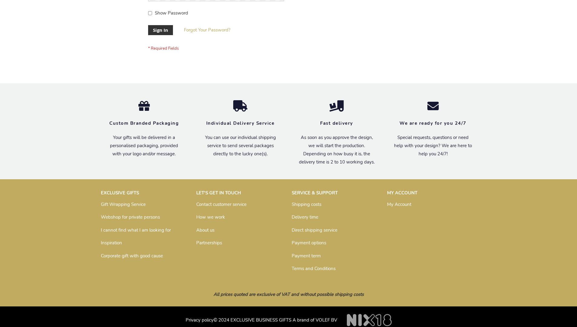
scroll to position [195, 0]
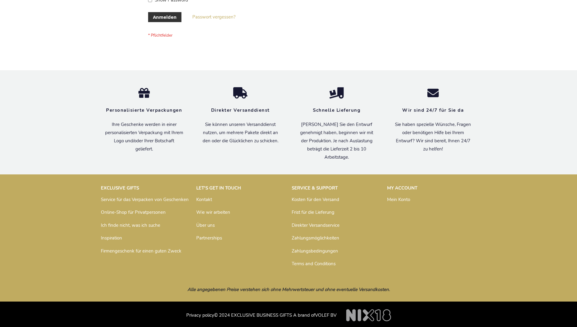
scroll to position [203, 0]
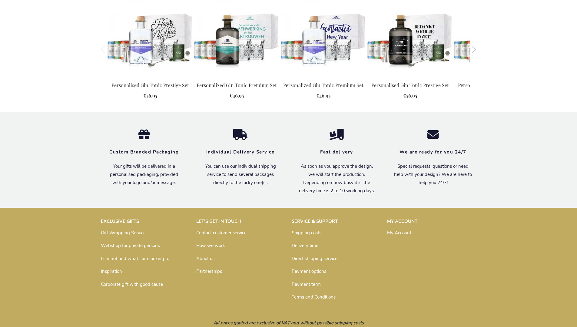
scroll to position [634, 0]
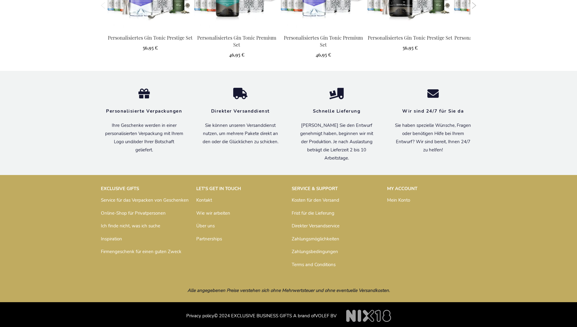
scroll to position [655, 0]
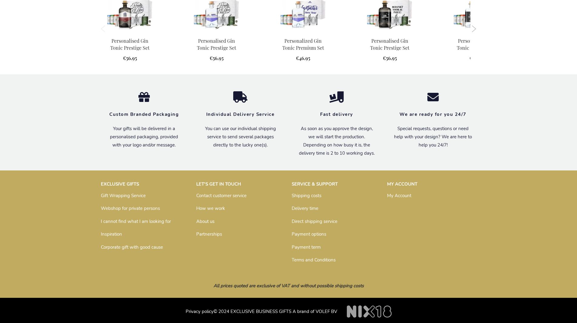
scroll to position [585, 0]
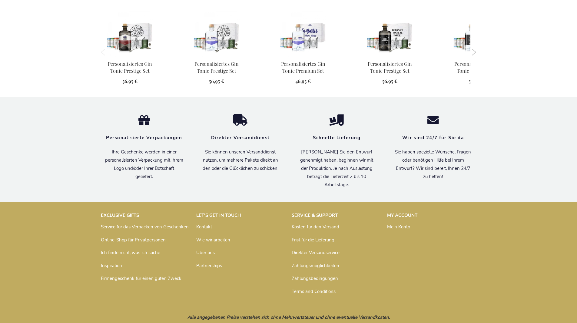
scroll to position [600, 0]
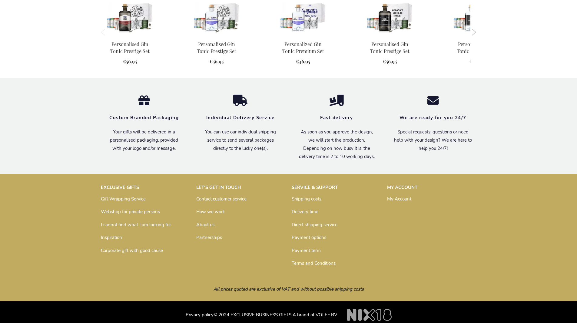
scroll to position [585, 0]
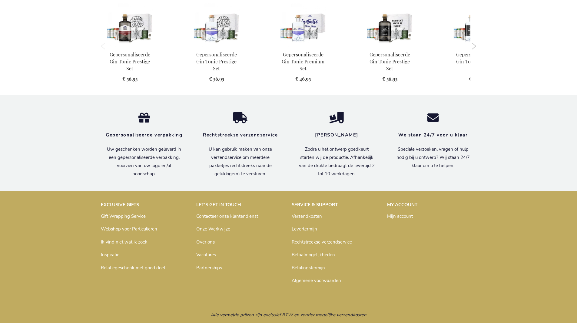
scroll to position [603, 0]
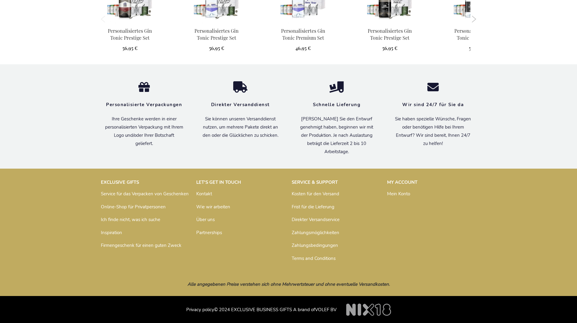
scroll to position [600, 0]
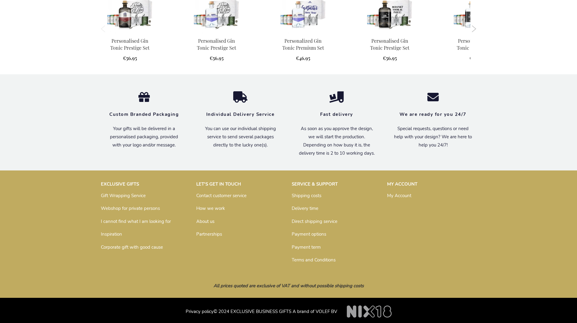
scroll to position [585, 0]
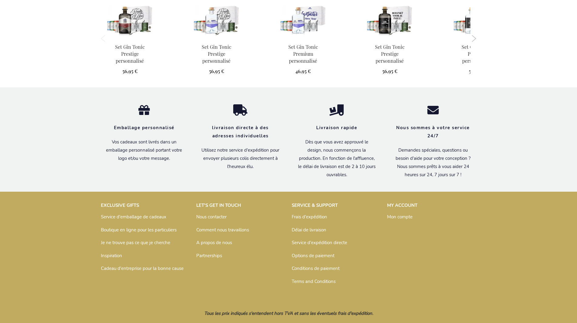
scroll to position [606, 0]
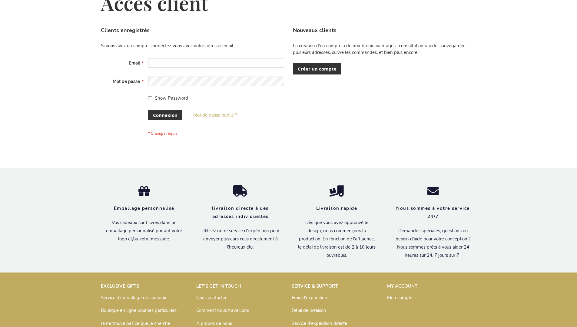
scroll to position [209, 0]
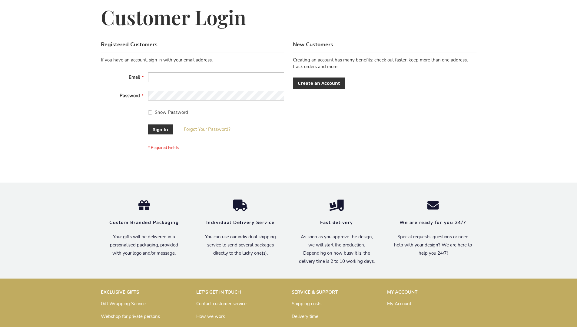
scroll to position [195, 0]
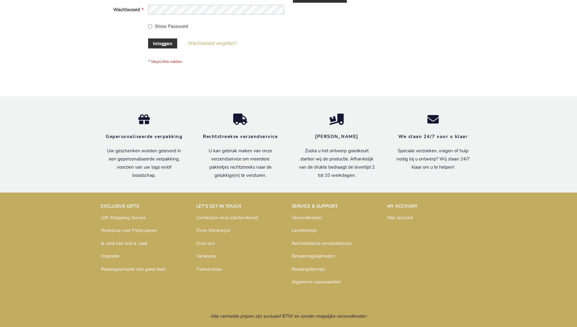
scroll to position [206, 0]
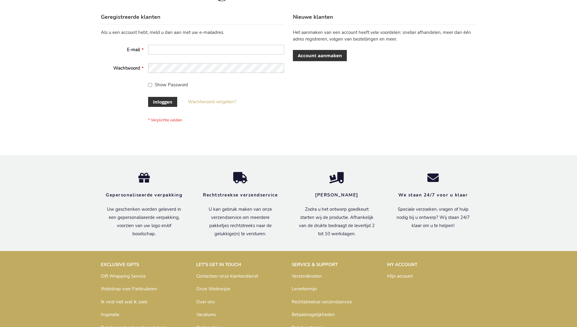
scroll to position [206, 0]
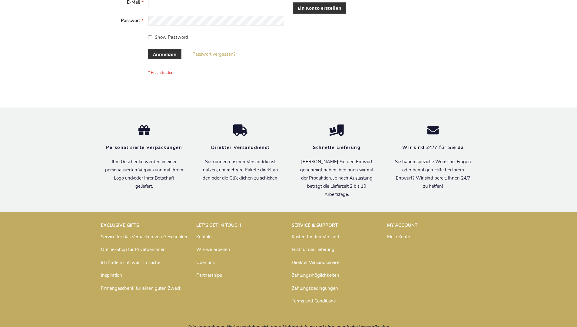
scroll to position [203, 0]
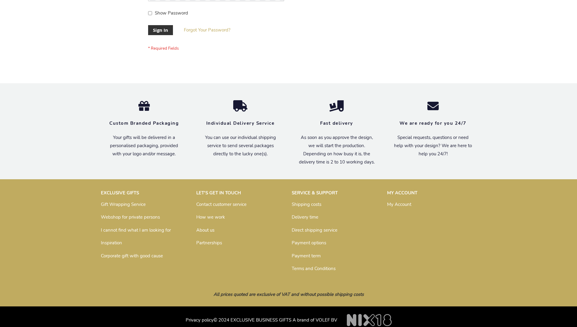
scroll to position [195, 0]
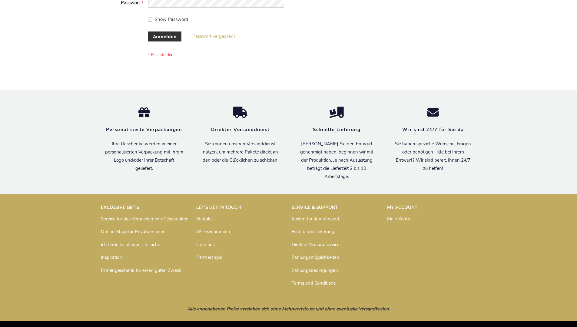
scroll to position [203, 0]
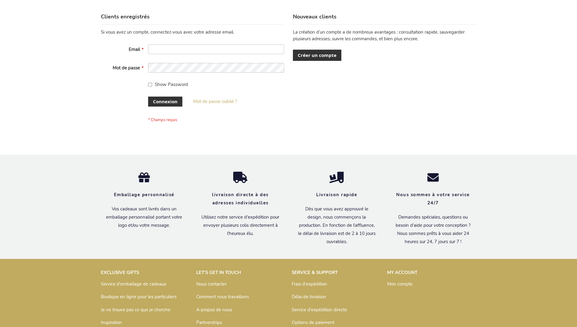
scroll to position [209, 0]
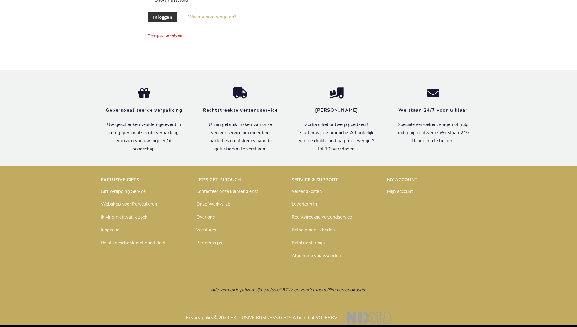
scroll to position [201, 0]
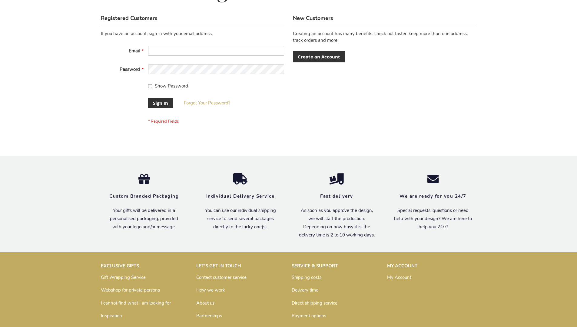
scroll to position [195, 0]
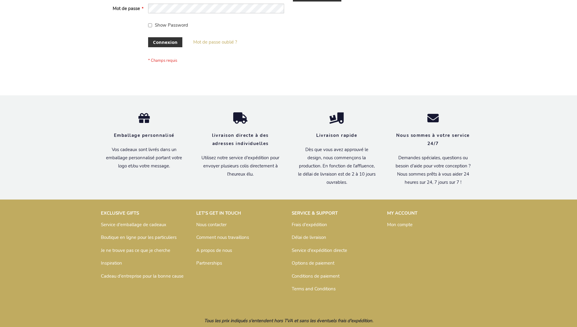
scroll to position [209, 0]
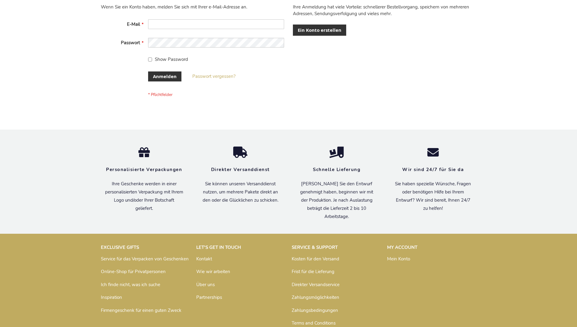
scroll to position [203, 0]
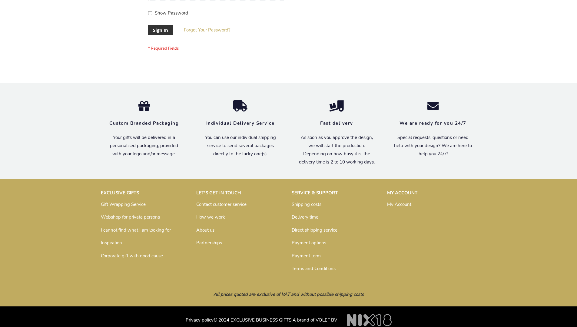
scroll to position [195, 0]
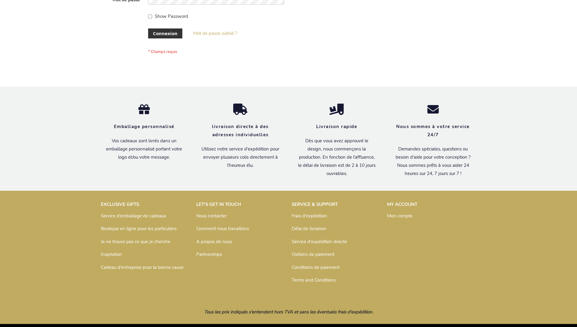
scroll to position [209, 0]
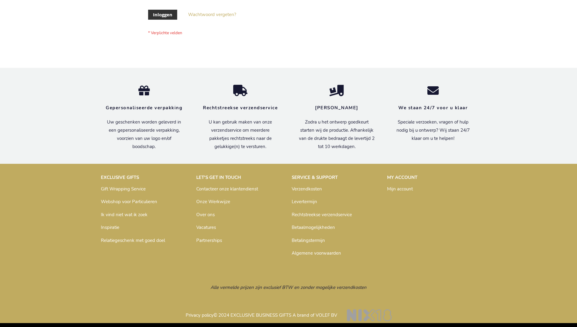
scroll to position [206, 0]
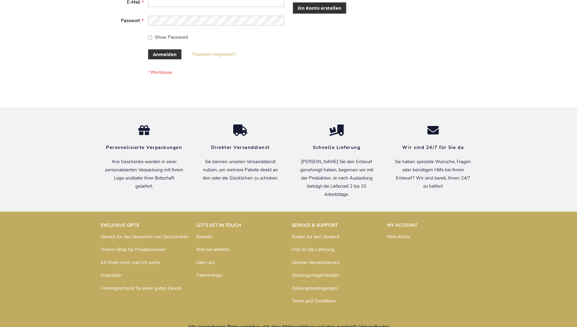
scroll to position [203, 0]
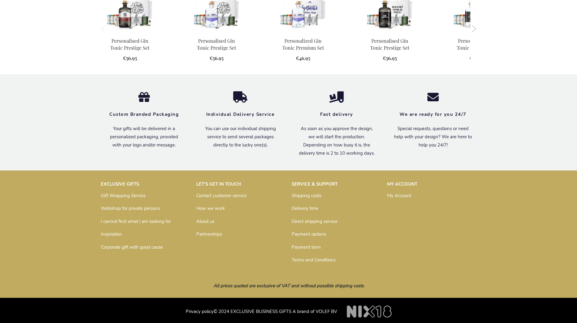
scroll to position [585, 0]
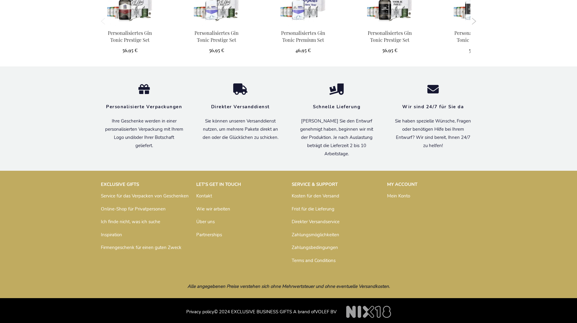
scroll to position [600, 0]
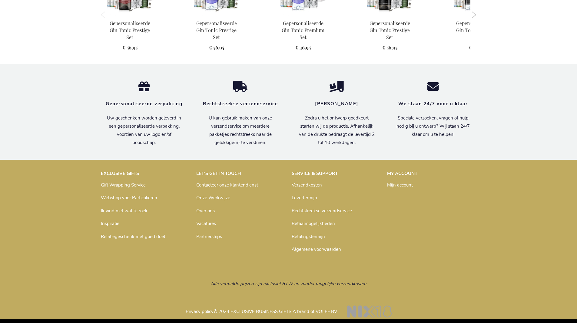
scroll to position [603, 0]
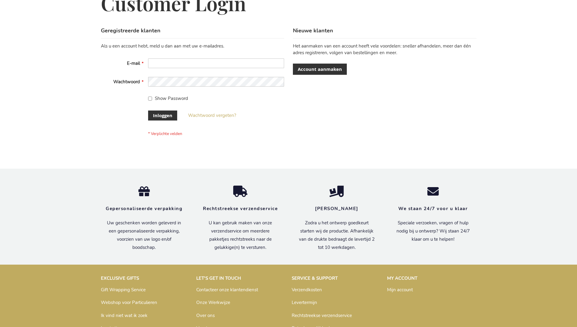
scroll to position [206, 0]
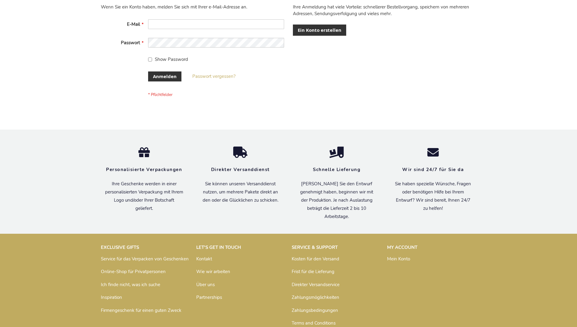
scroll to position [203, 0]
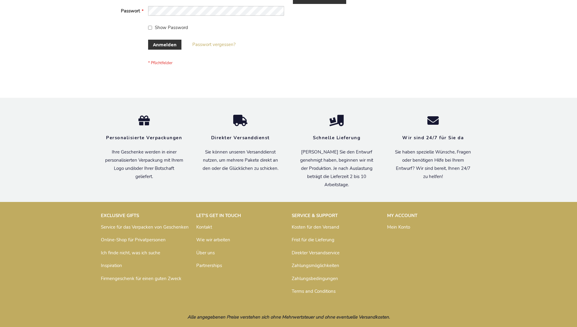
scroll to position [203, 0]
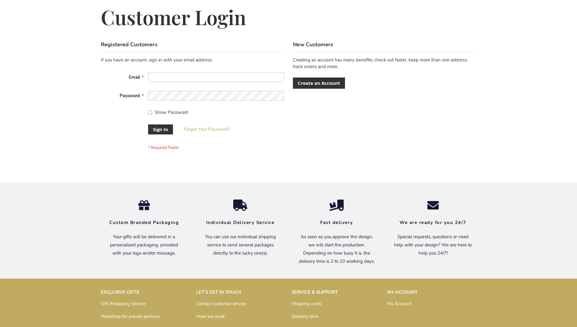
scroll to position [195, 0]
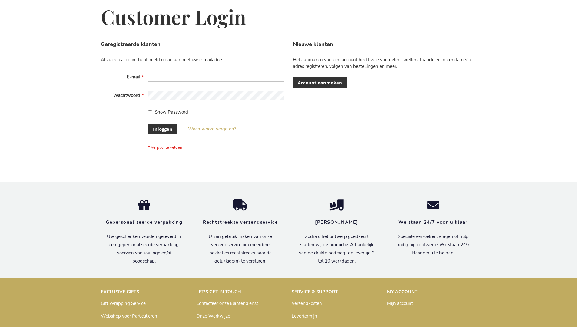
scroll to position [206, 0]
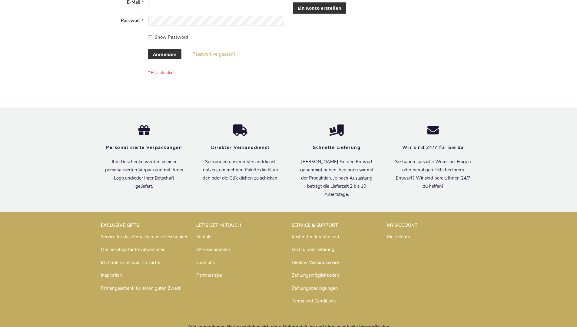
scroll to position [203, 0]
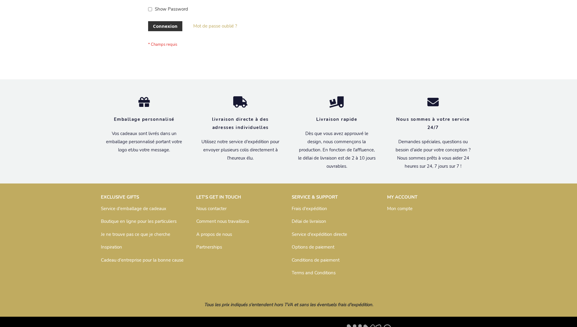
scroll to position [209, 0]
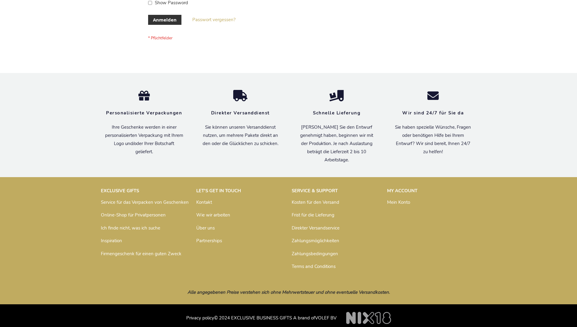
scroll to position [203, 0]
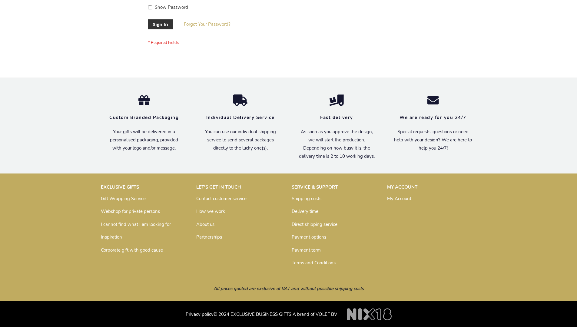
scroll to position [195, 0]
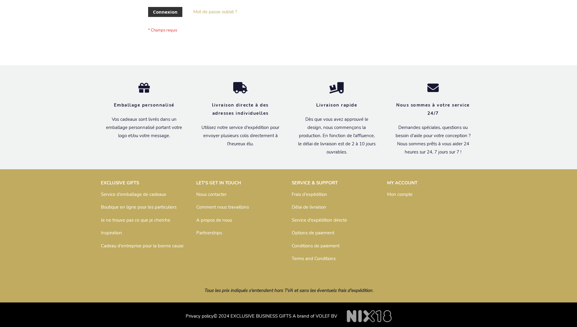
scroll to position [209, 0]
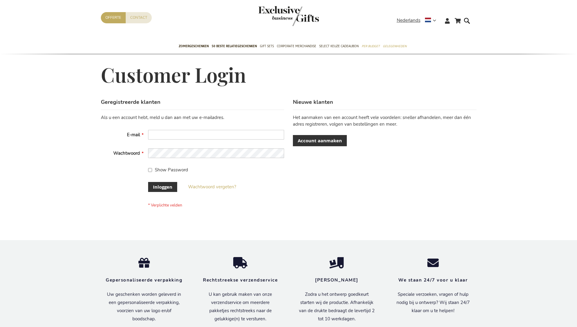
scroll to position [206, 0]
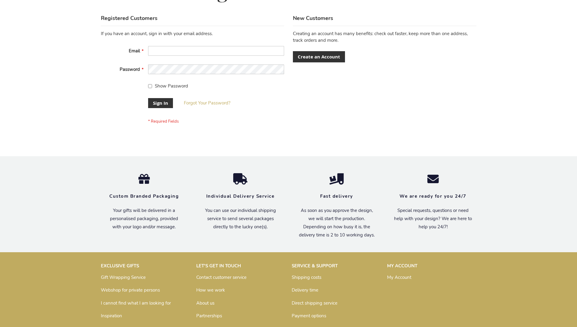
scroll to position [195, 0]
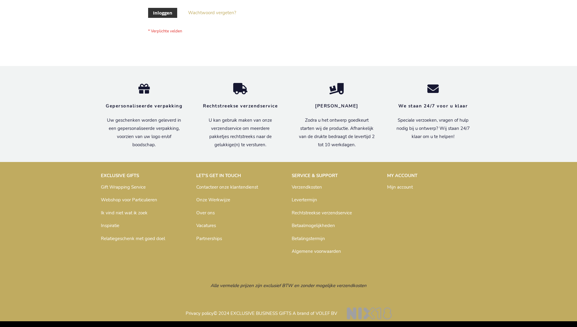
scroll to position [206, 0]
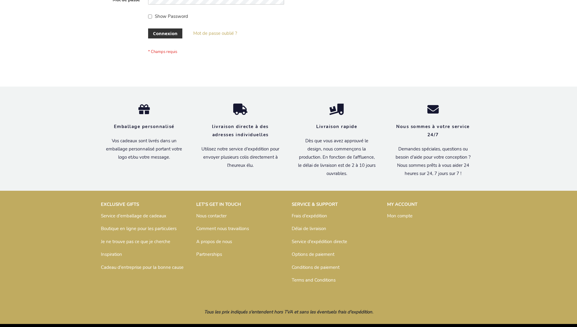
scroll to position [209, 0]
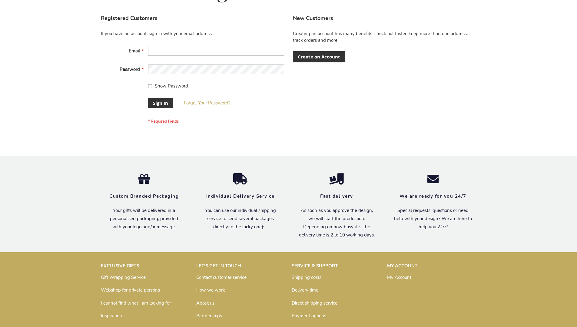
scroll to position [195, 0]
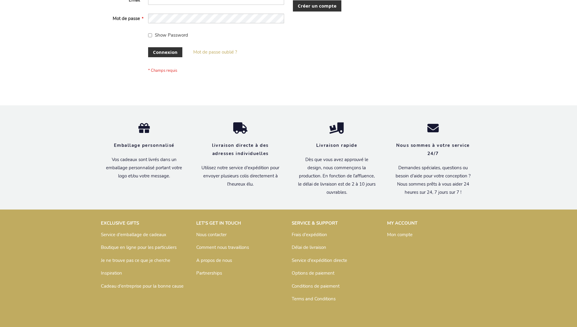
scroll to position [209, 0]
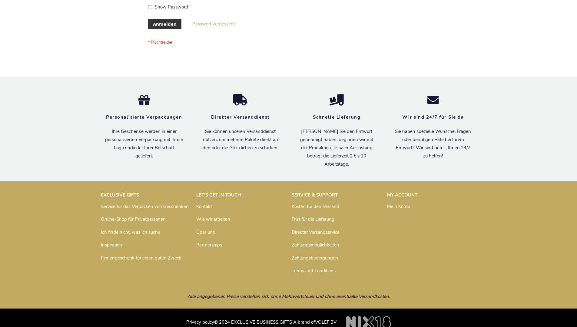
scroll to position [203, 0]
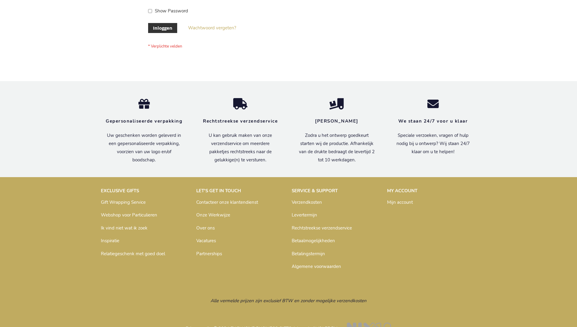
scroll to position [206, 0]
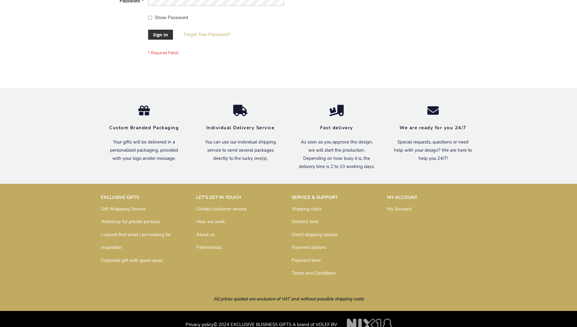
scroll to position [195, 0]
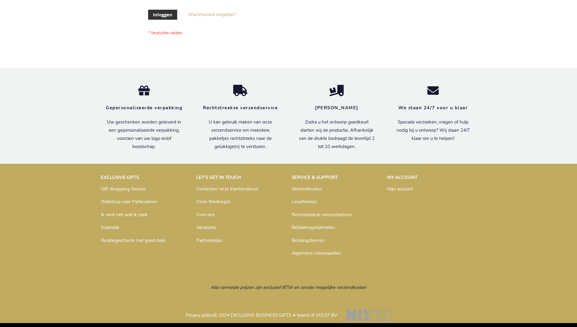
scroll to position [206, 0]
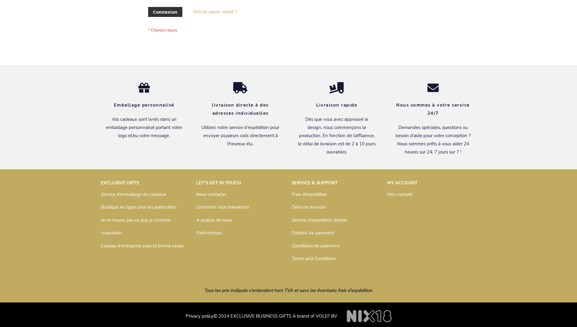
scroll to position [209, 0]
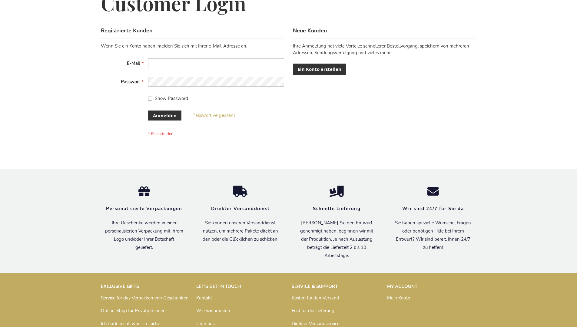
scroll to position [203, 0]
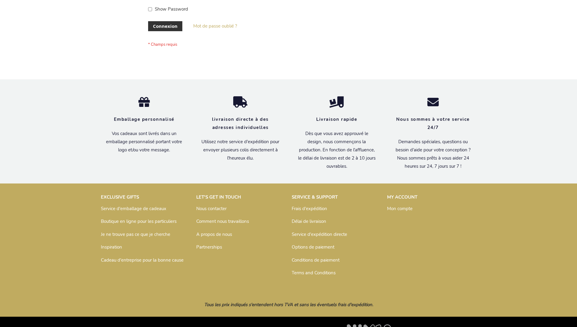
scroll to position [209, 0]
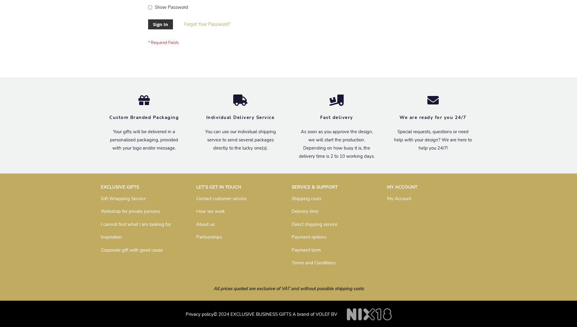
scroll to position [195, 0]
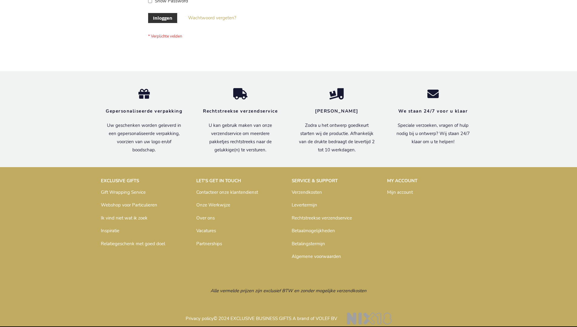
scroll to position [206, 0]
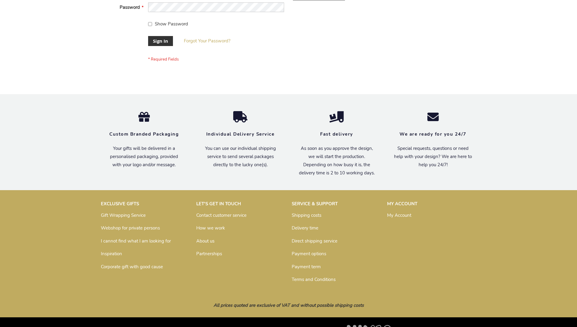
scroll to position [195, 0]
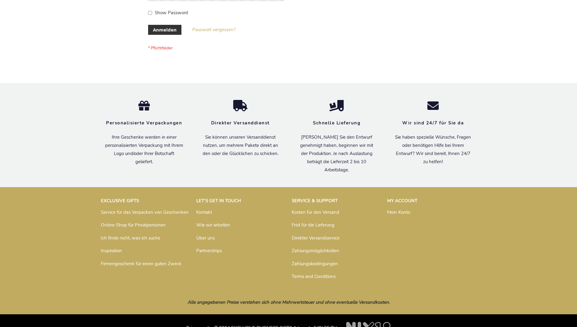
scroll to position [203, 0]
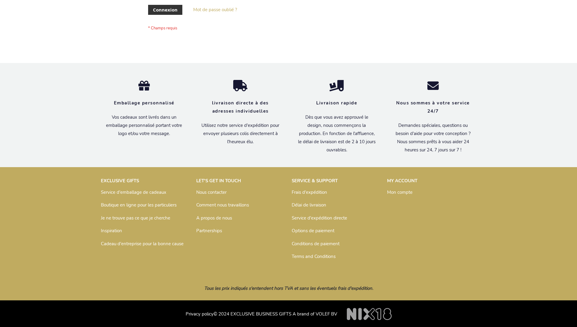
scroll to position [209, 0]
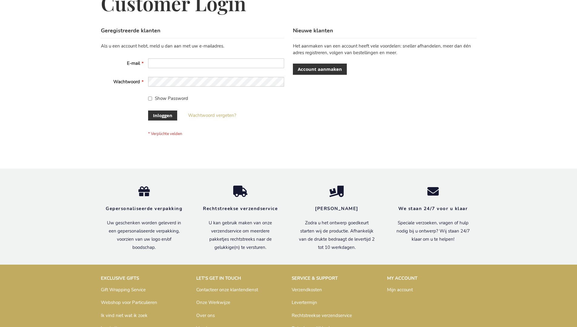
scroll to position [206, 0]
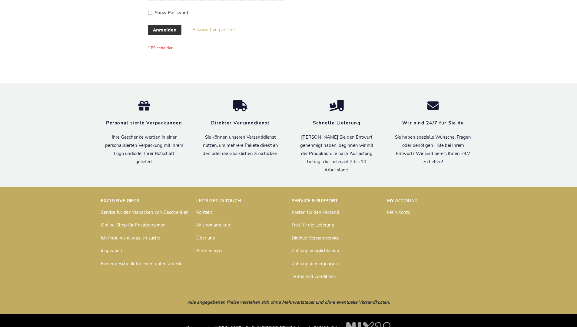
scroll to position [203, 0]
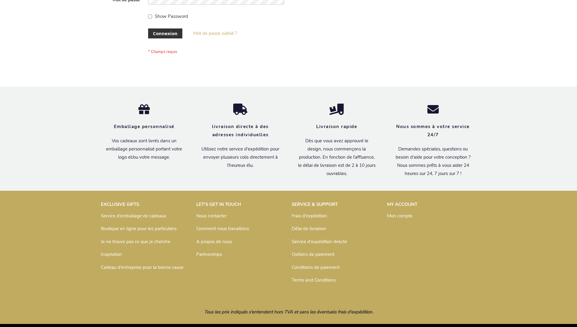
scroll to position [209, 0]
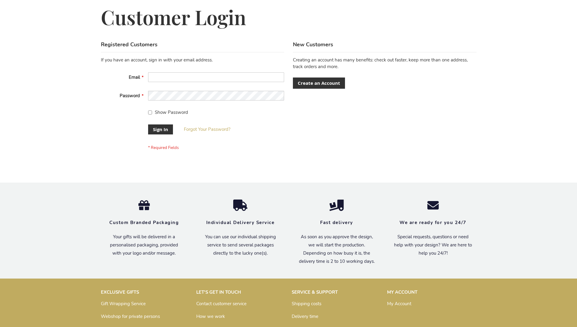
scroll to position [195, 0]
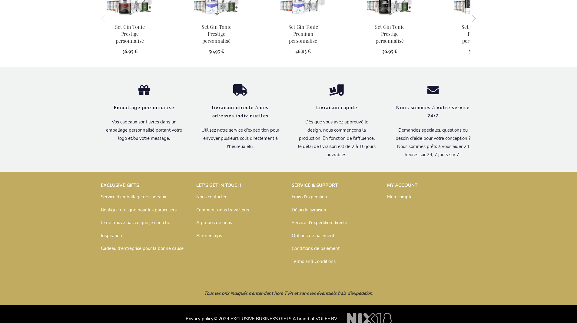
scroll to position [606, 0]
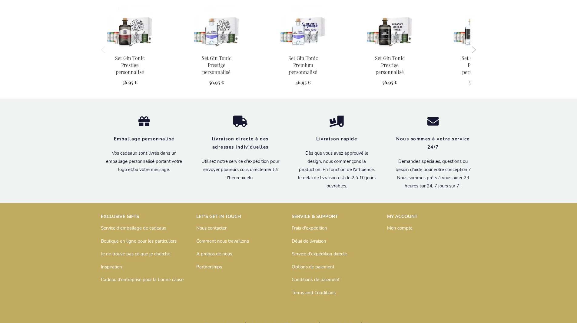
scroll to position [606, 0]
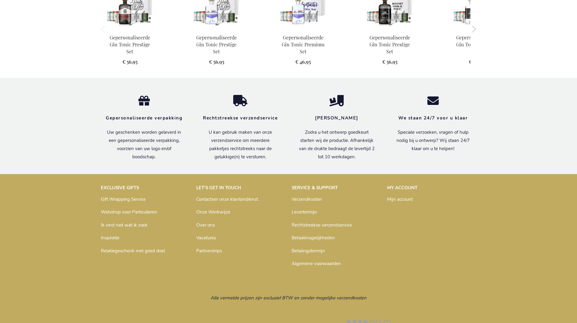
scroll to position [603, 0]
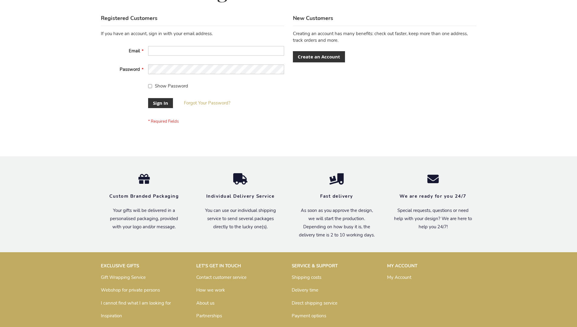
scroll to position [195, 0]
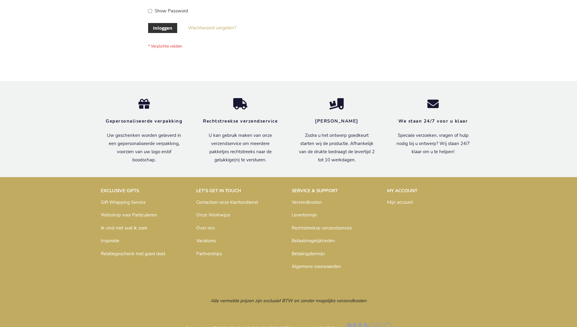
scroll to position [206, 0]
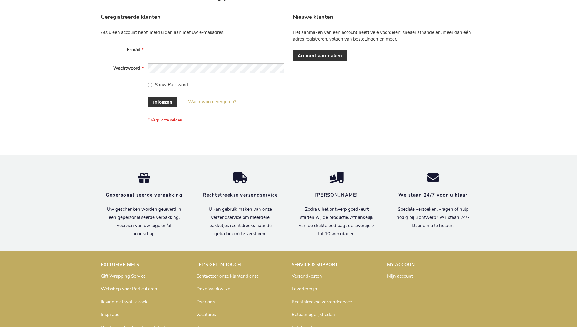
scroll to position [206, 0]
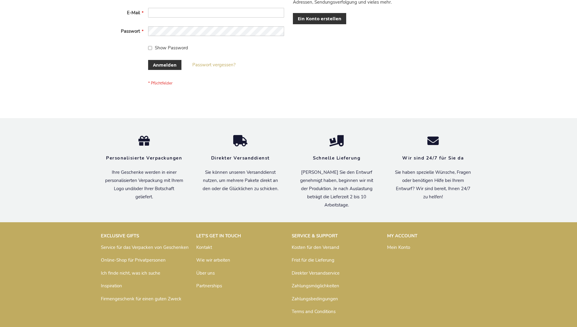
scroll to position [203, 0]
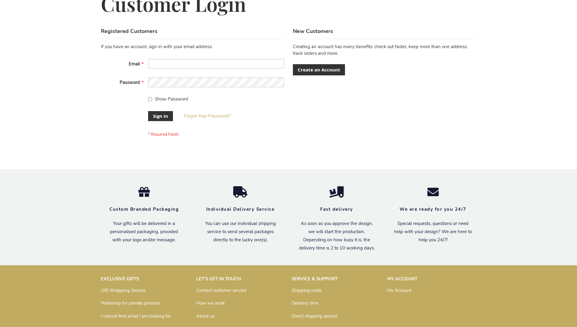
scroll to position [195, 0]
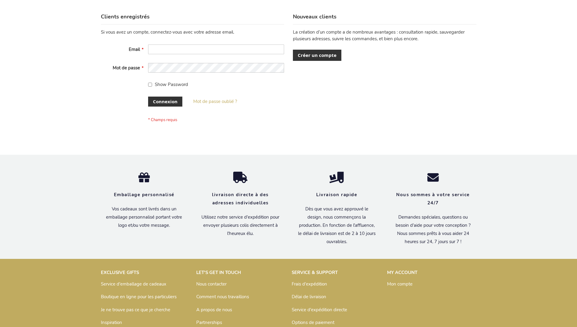
scroll to position [209, 0]
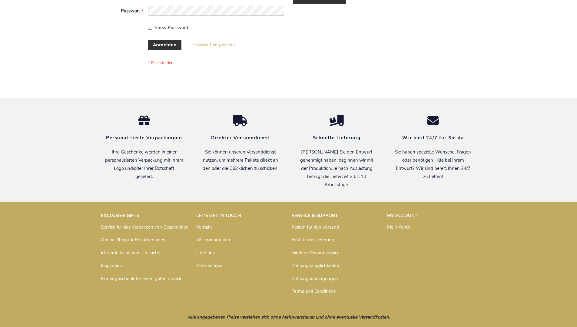
scroll to position [203, 0]
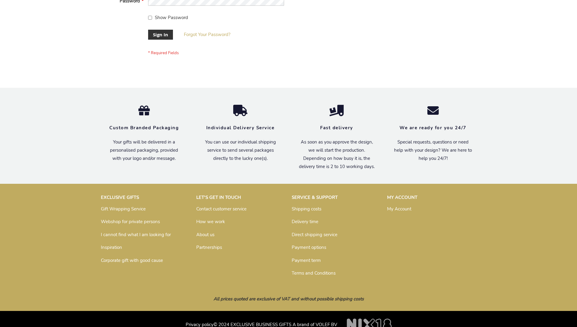
scroll to position [195, 0]
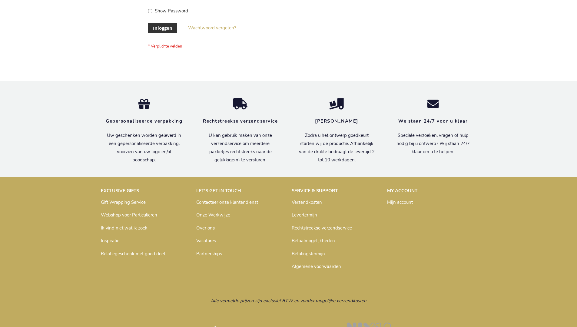
scroll to position [206, 0]
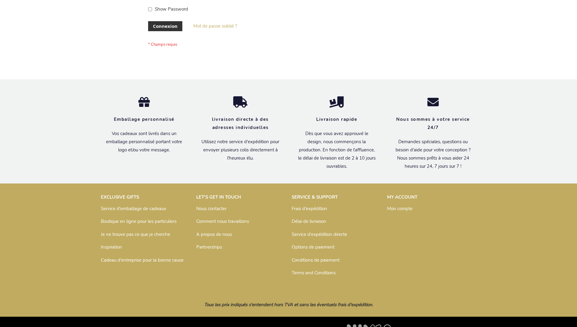
scroll to position [209, 0]
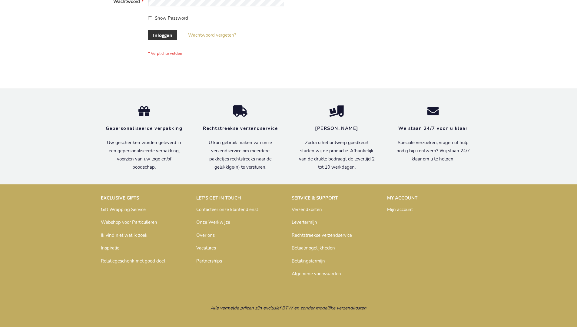
scroll to position [206, 0]
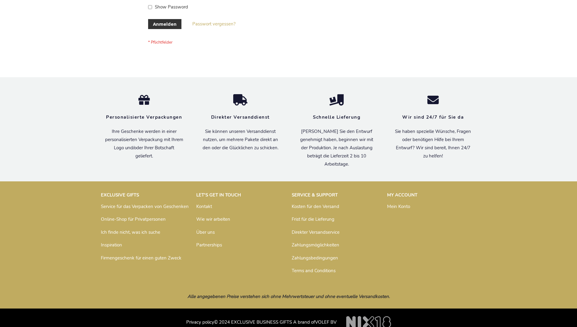
scroll to position [203, 0]
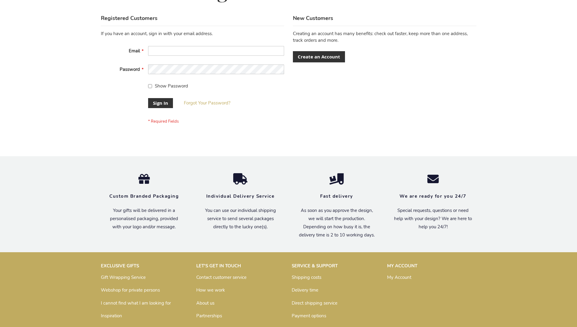
scroll to position [195, 0]
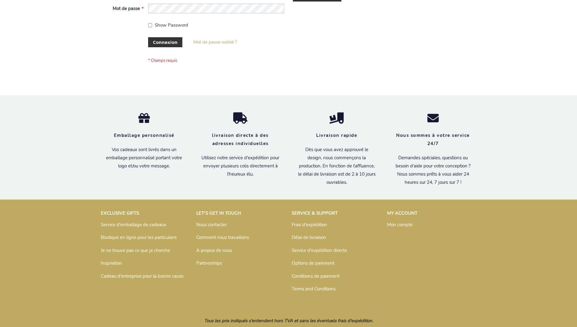
scroll to position [209, 0]
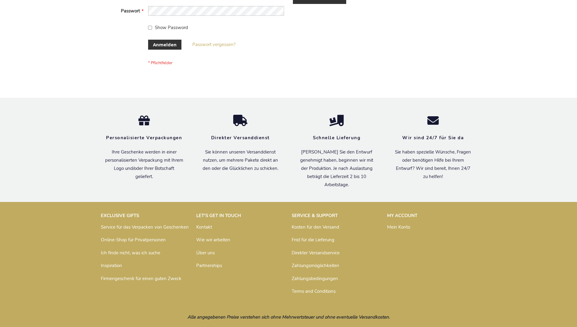
scroll to position [203, 0]
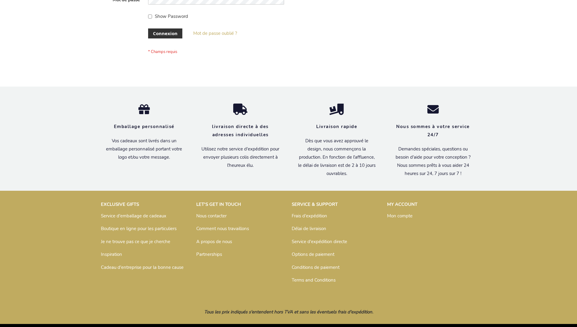
scroll to position [209, 0]
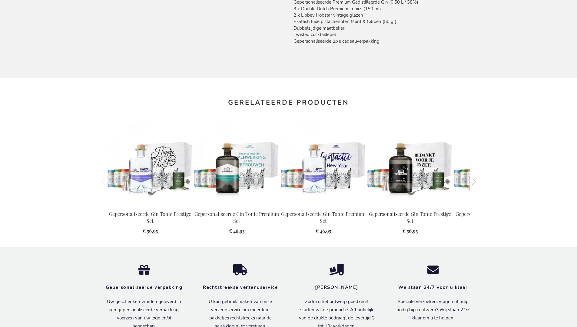
scroll to position [651, 0]
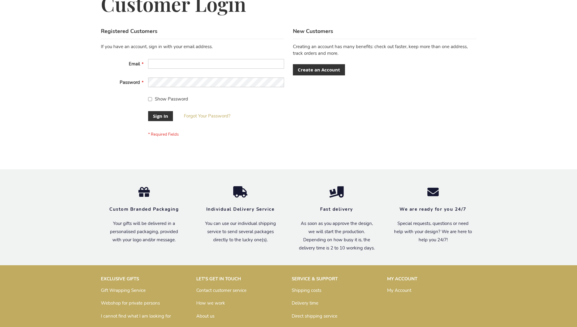
scroll to position [195, 0]
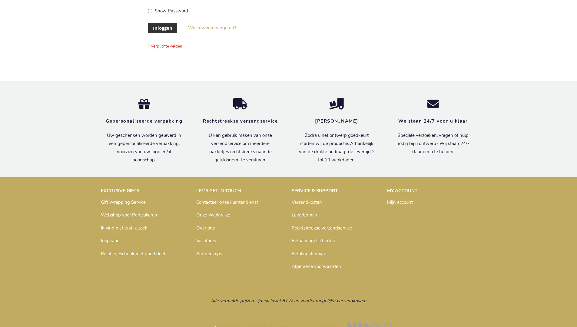
scroll to position [206, 0]
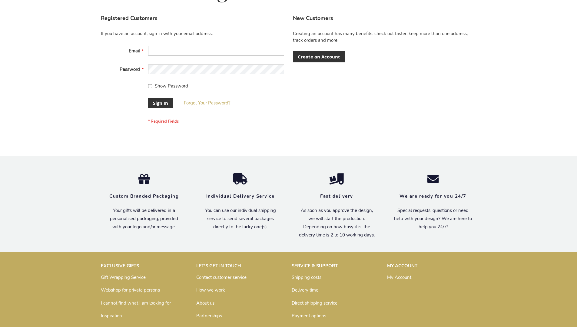
scroll to position [195, 0]
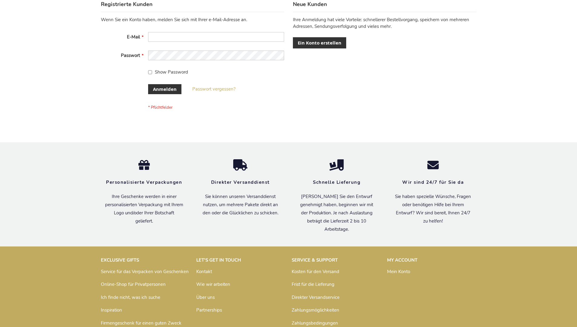
scroll to position [203, 0]
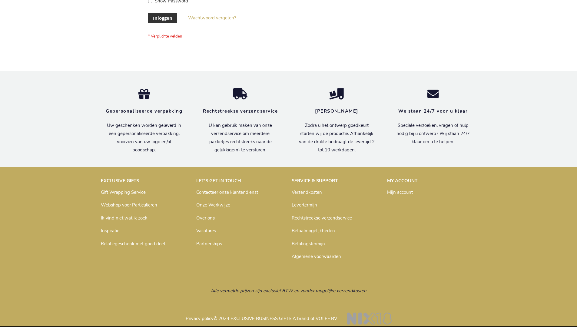
scroll to position [206, 0]
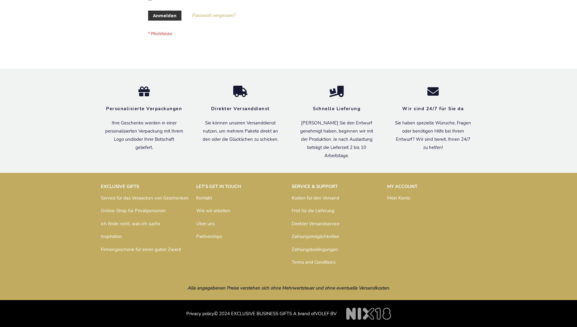
scroll to position [203, 0]
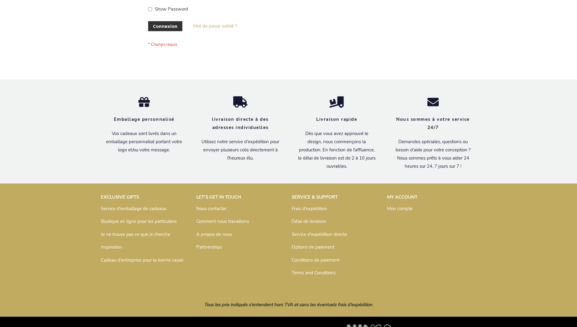
scroll to position [209, 0]
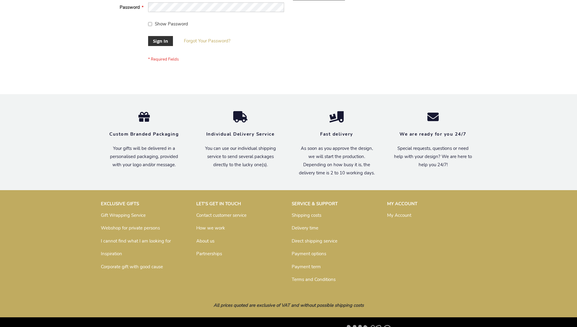
scroll to position [195, 0]
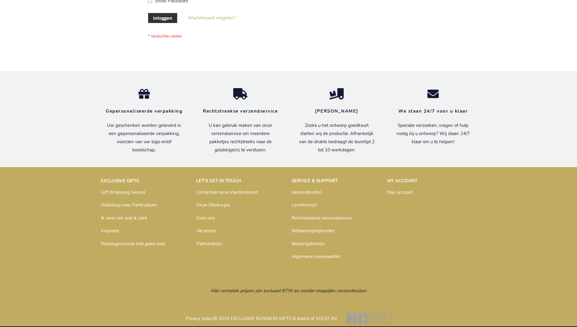
scroll to position [206, 0]
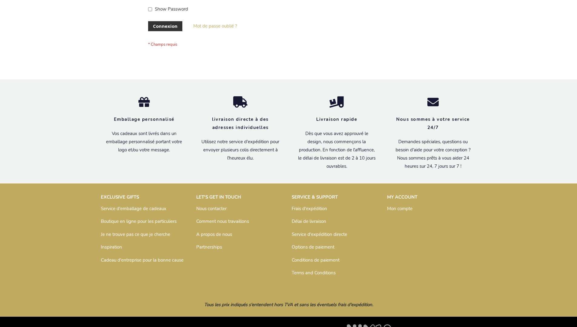
scroll to position [209, 0]
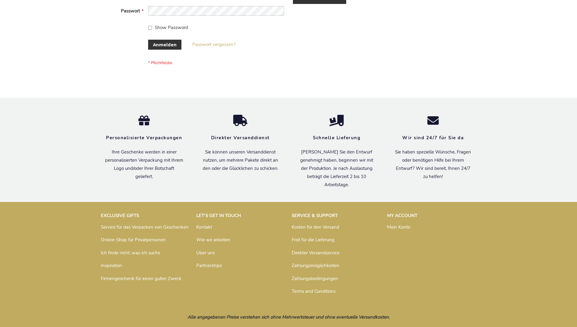
scroll to position [203, 0]
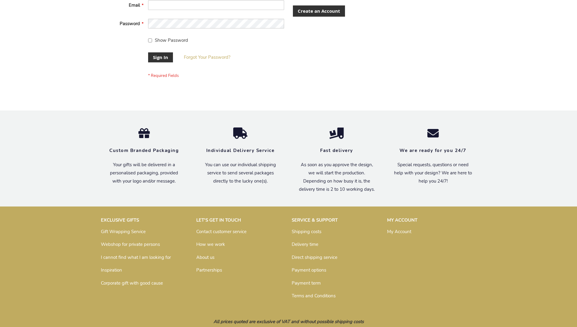
scroll to position [195, 0]
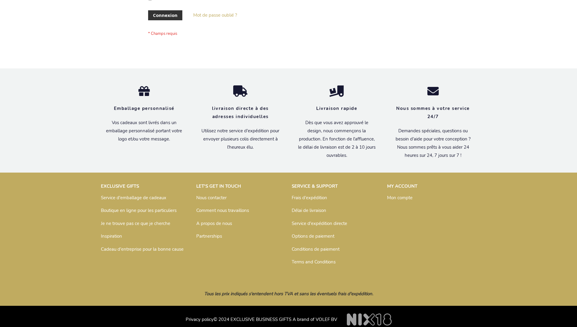
scroll to position [209, 0]
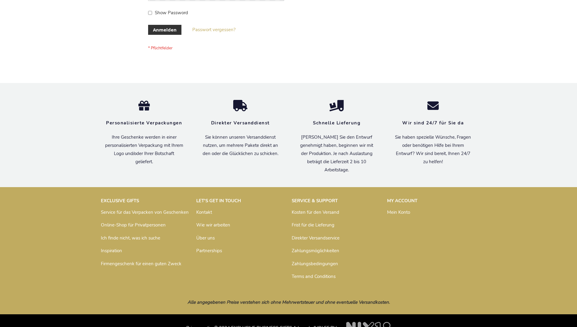
scroll to position [203, 0]
